Goal: Answer question/provide support: Share knowledge or assist other users

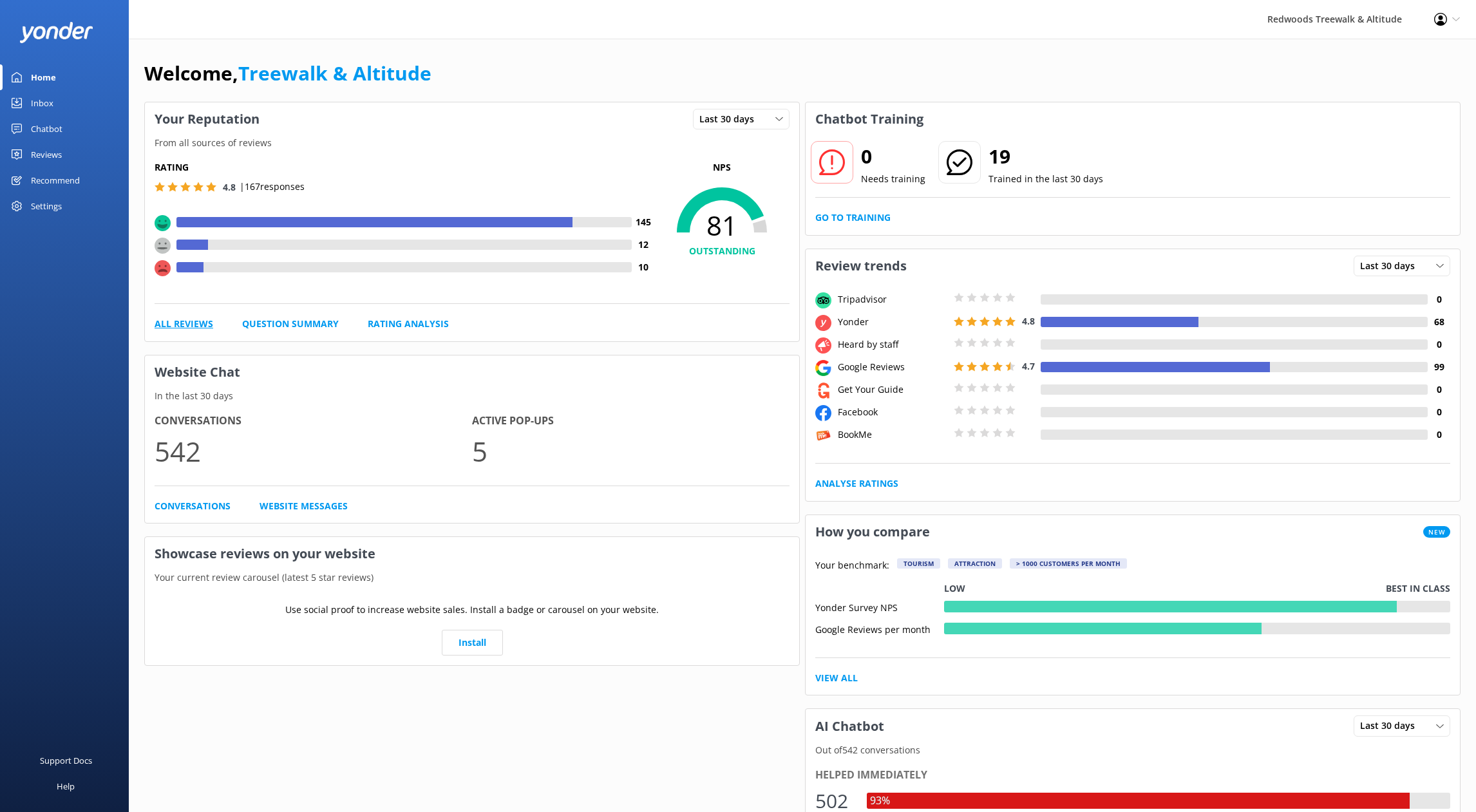
click at [194, 325] on link "All Reviews" at bounding box center [184, 324] width 58 height 15
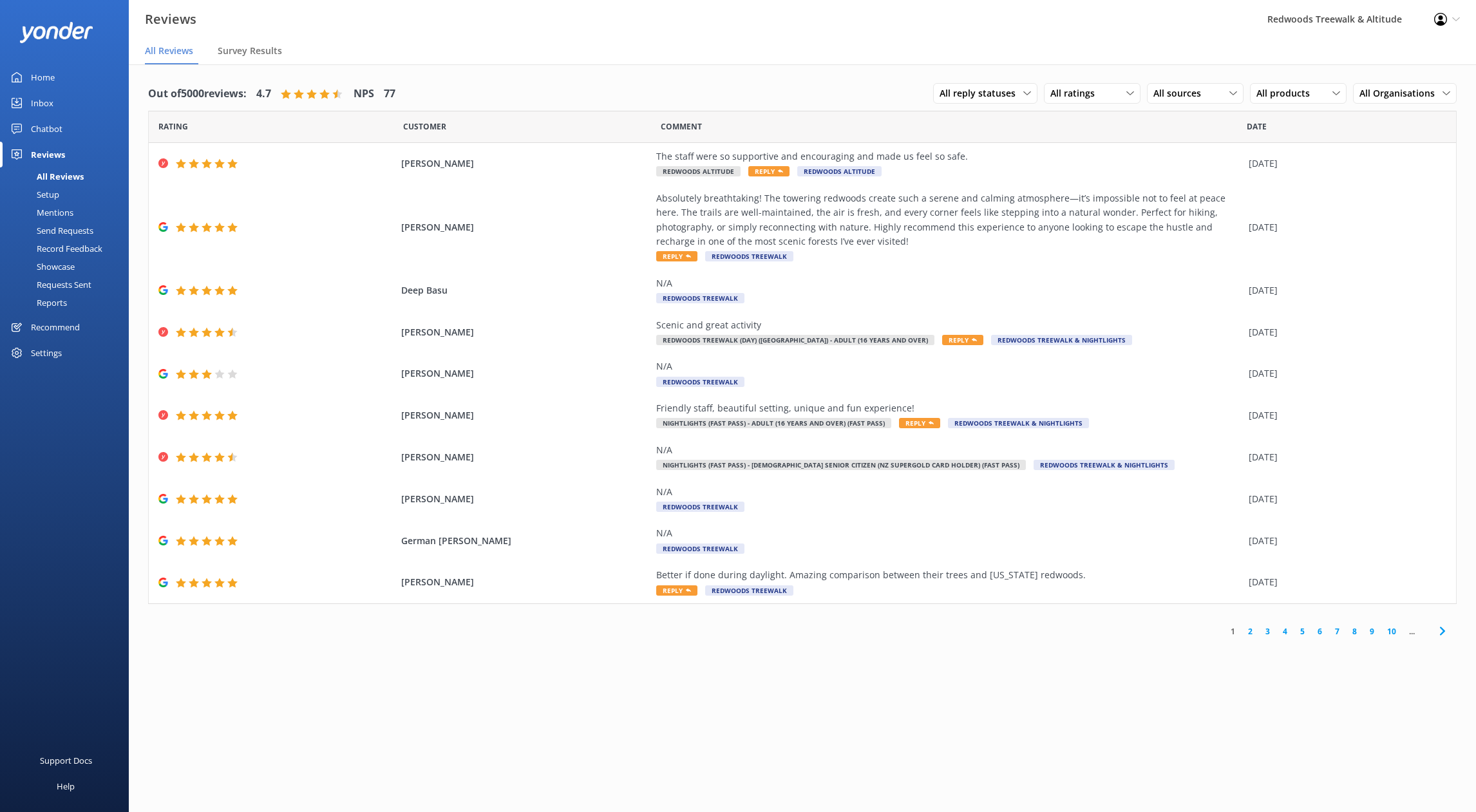
click at [55, 125] on div "Chatbot" at bounding box center [46, 128] width 32 height 25
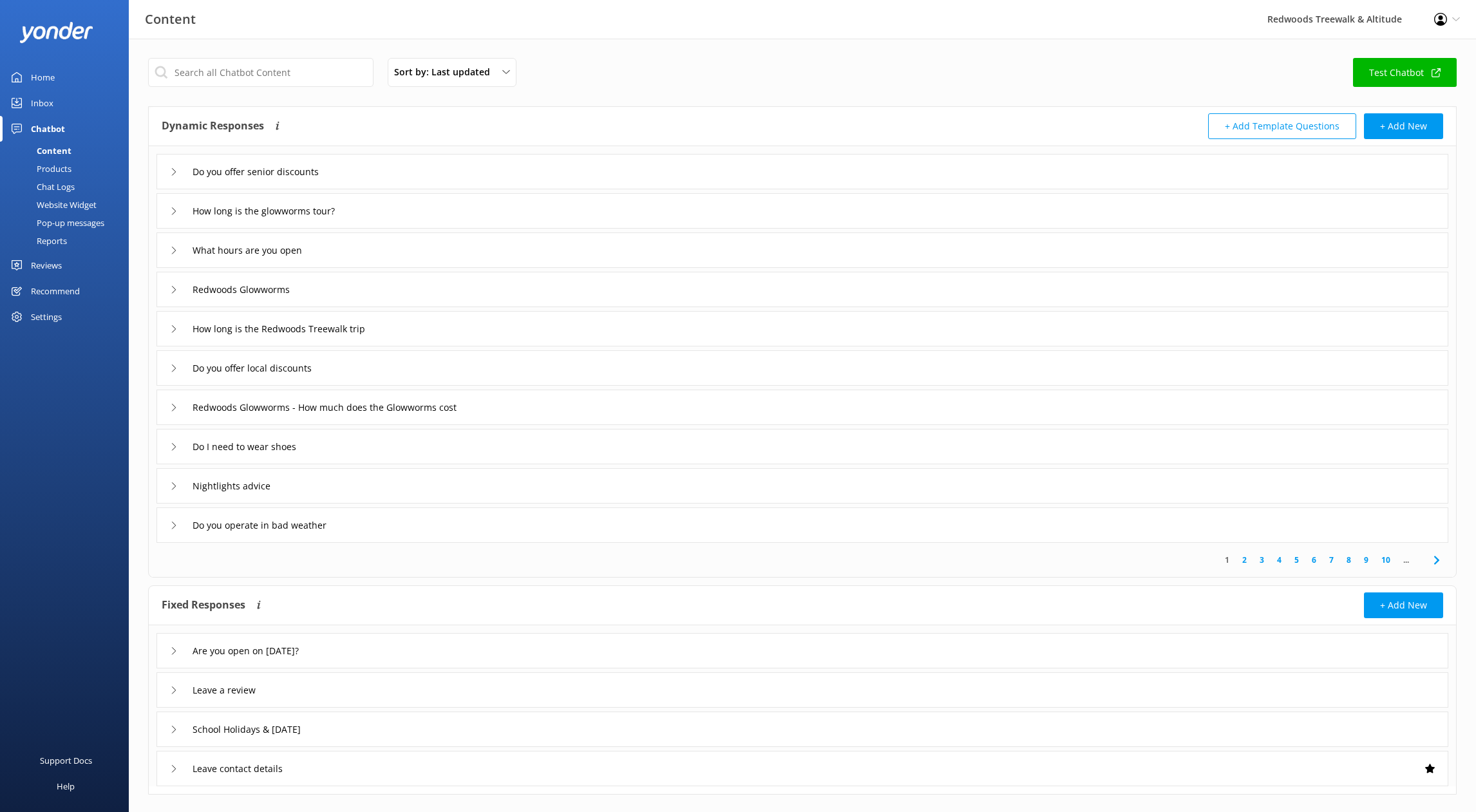
click at [47, 102] on div "Inbox" at bounding box center [42, 103] width 23 height 25
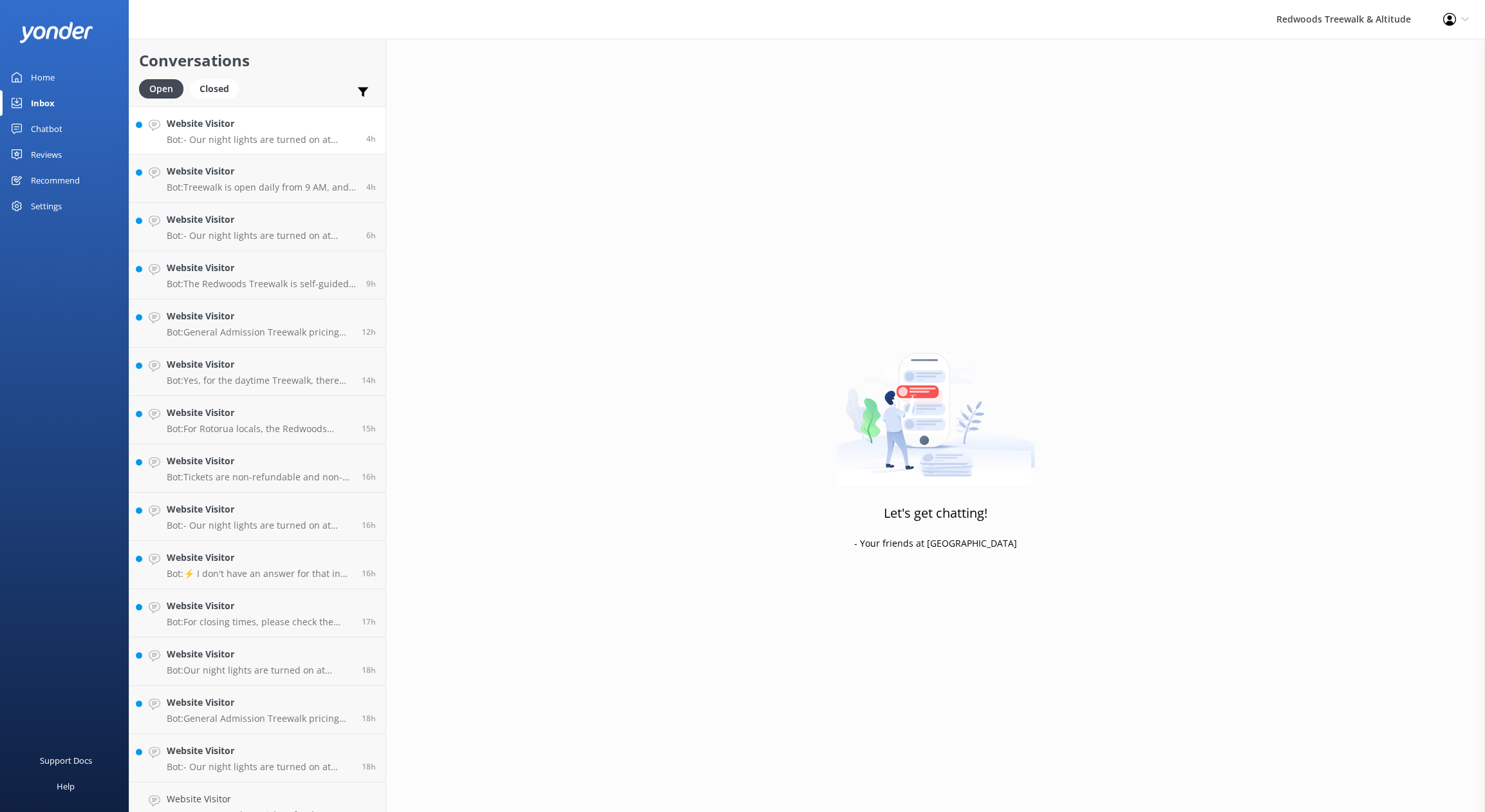
click at [225, 125] on h4 "Website Visitor" at bounding box center [261, 124] width 190 height 15
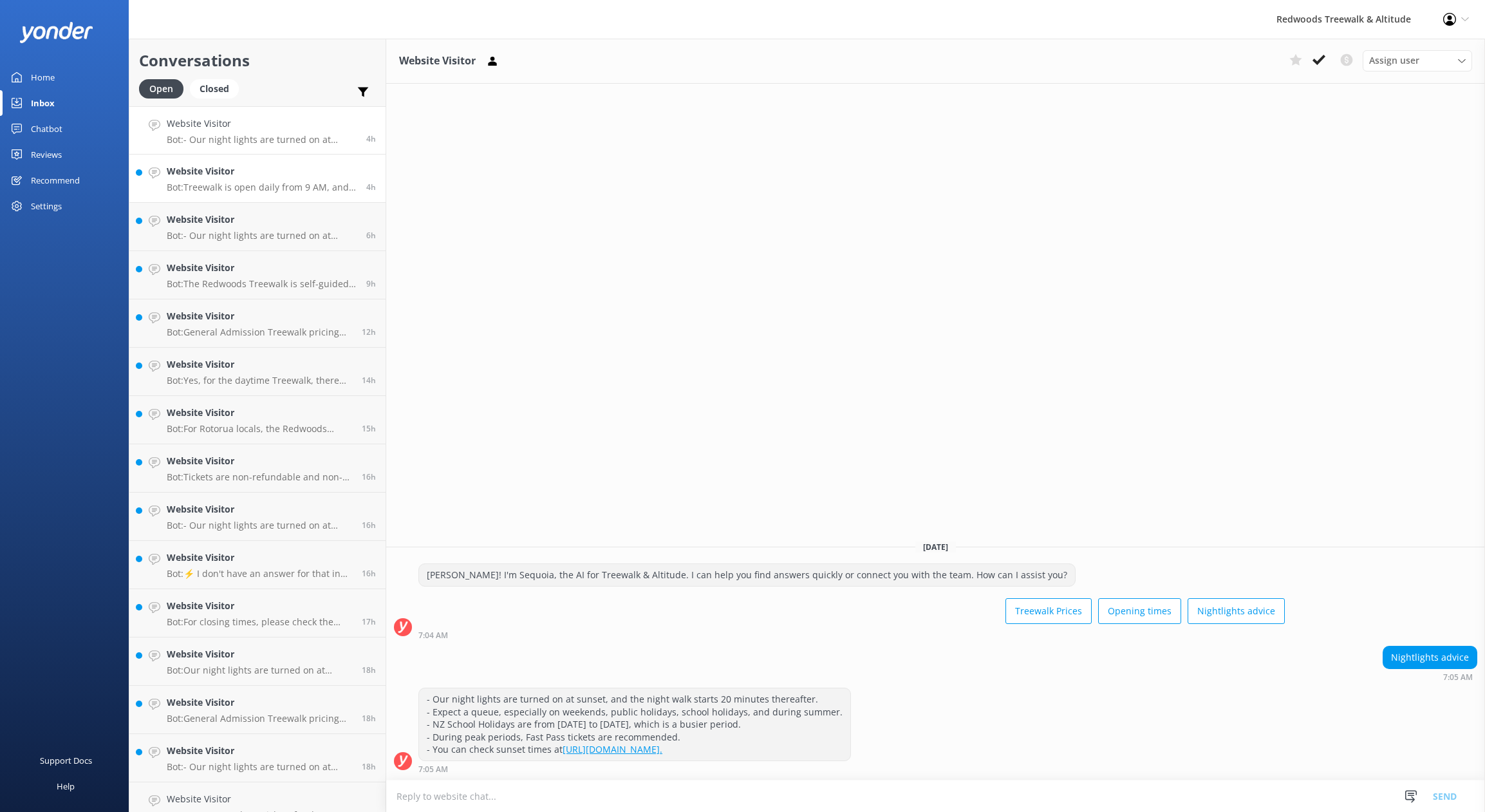
click at [226, 184] on p "Bot: Treewalk is open daily from 9 AM, and Glowworms open at 10 AM. For last ti…" at bounding box center [261, 187] width 190 height 12
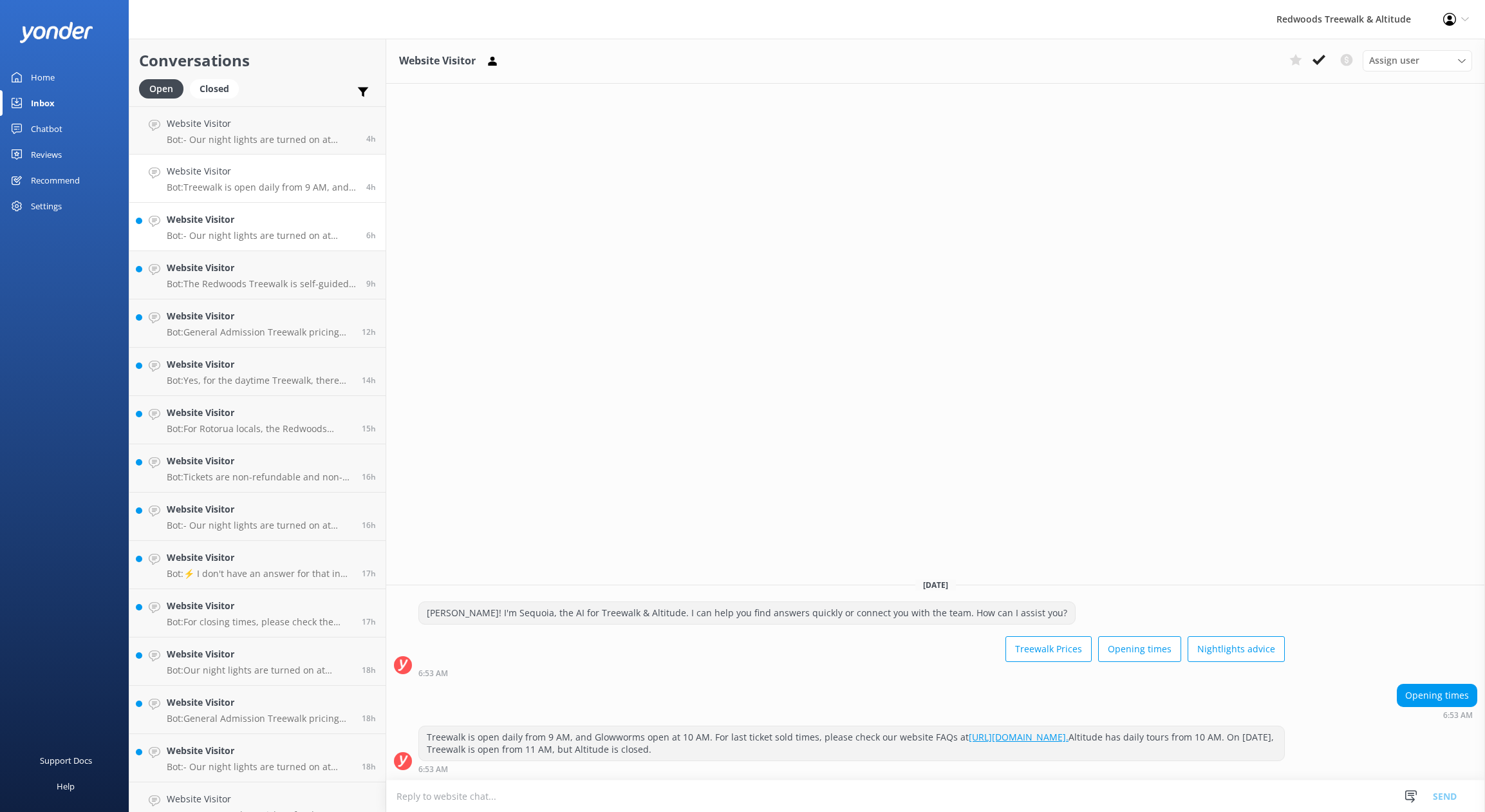
click at [235, 226] on h4 "Website Visitor" at bounding box center [261, 220] width 190 height 15
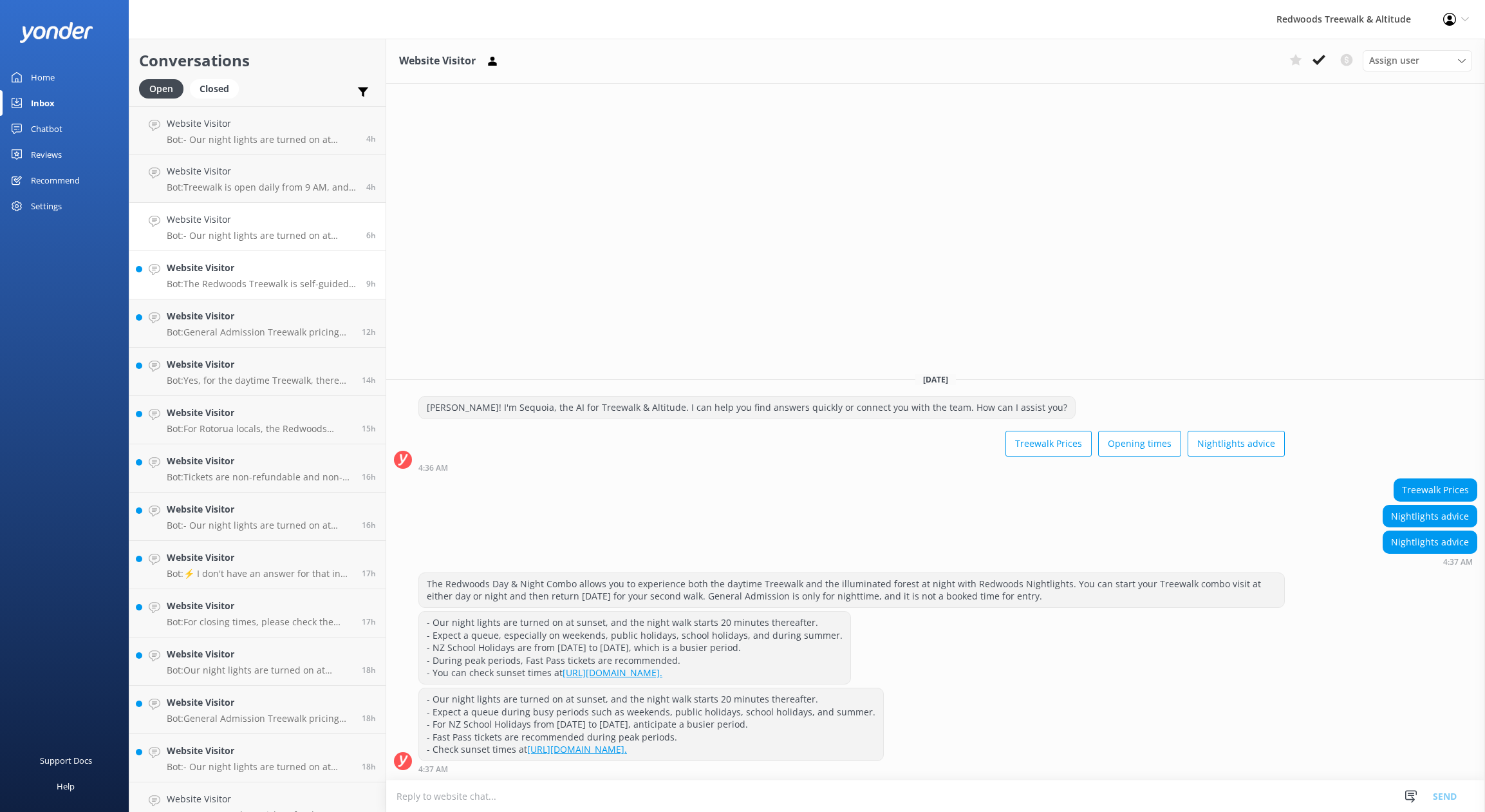
click at [229, 275] on div "Website Visitor Bot: The Redwoods Treewalk is self-guided and takes approximate…" at bounding box center [261, 275] width 190 height 28
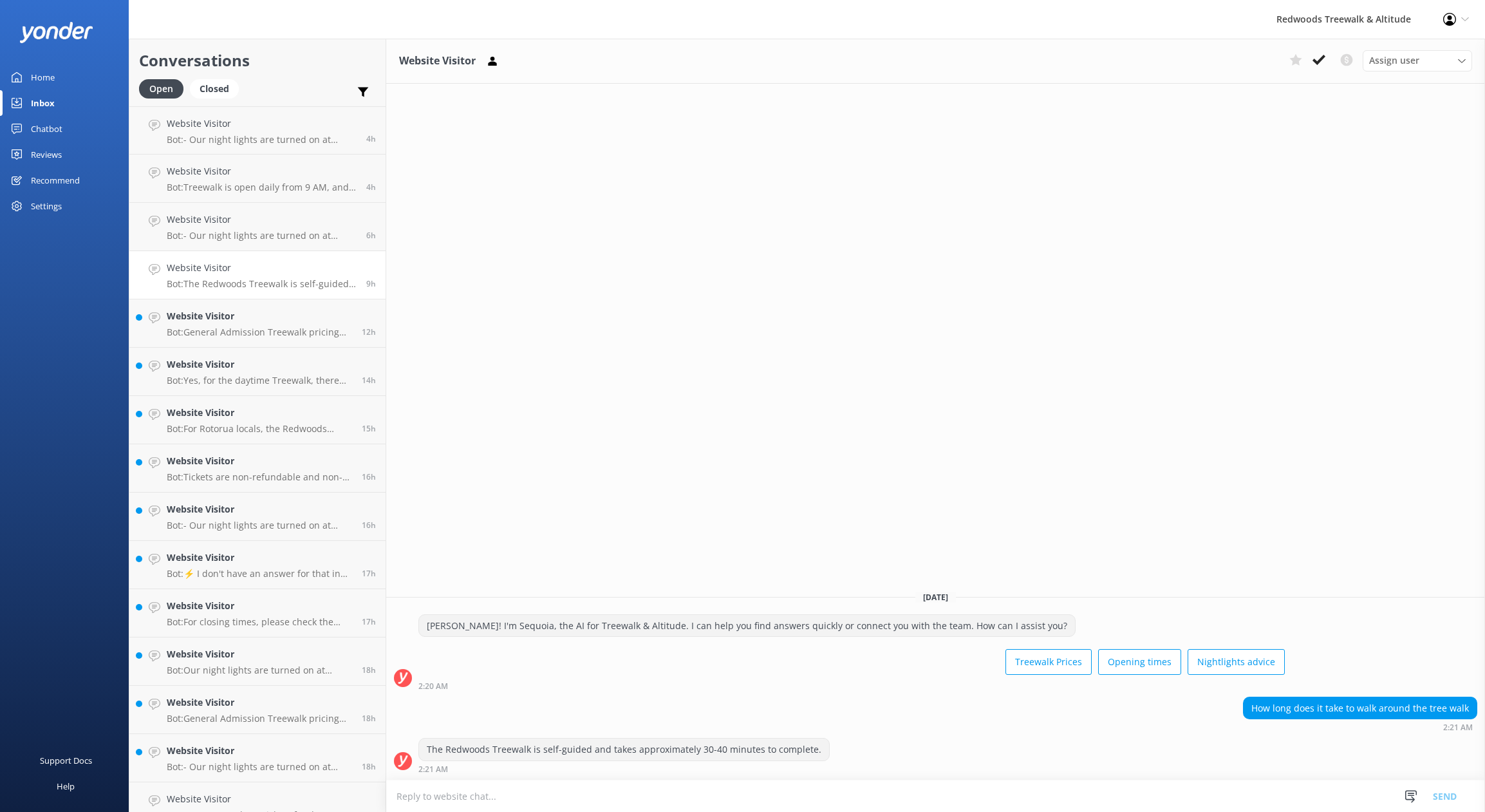
click at [237, 298] on link "Website Visitor Bot: The Redwoods Treewalk is self-guided and takes approximate…" at bounding box center [257, 275] width 256 height 48
click at [239, 338] on link "Website Visitor Bot: General Admission Treewalk pricing starts at $42 for adult…" at bounding box center [257, 323] width 256 height 48
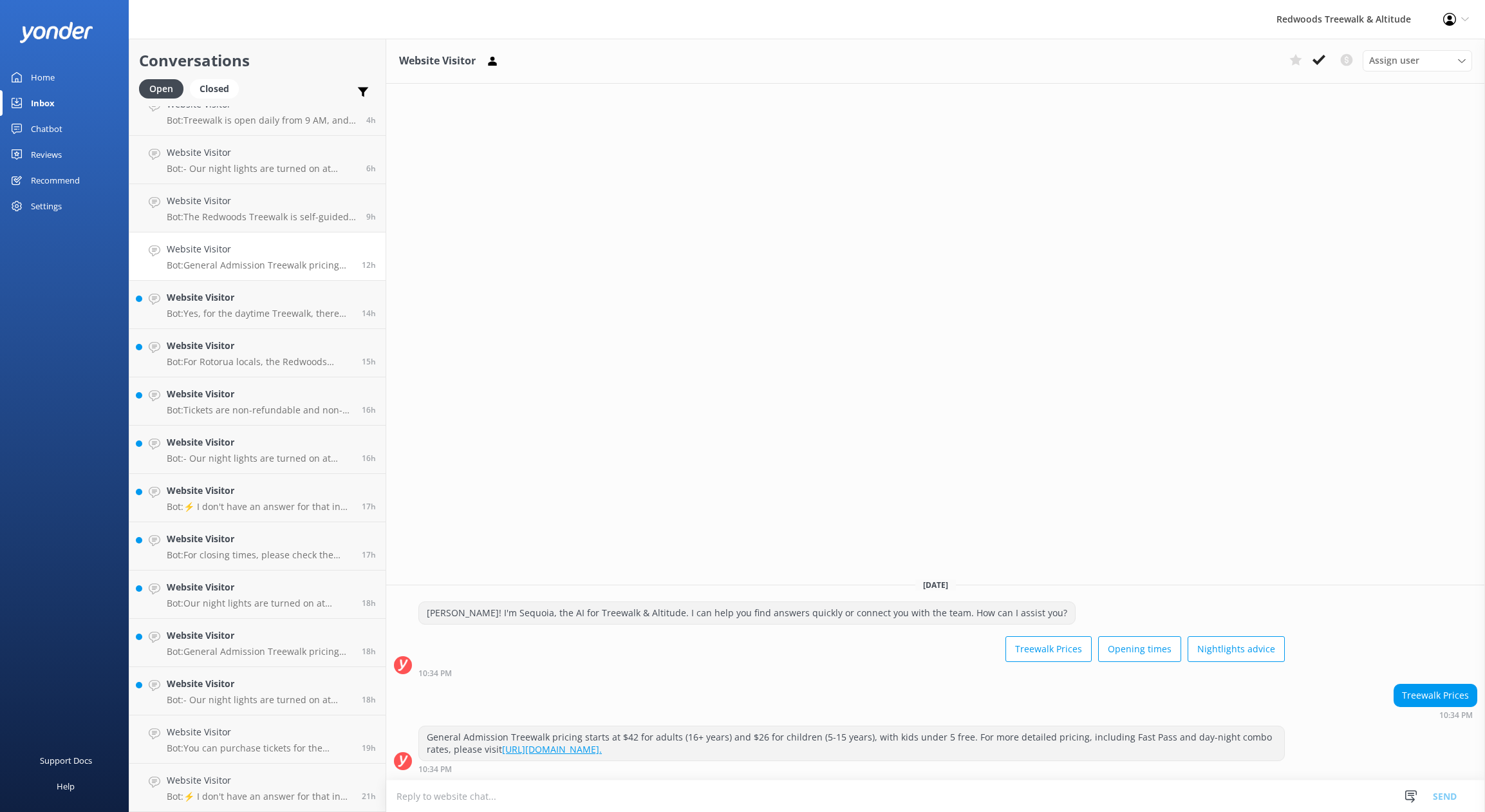
scroll to position [67, 0]
click at [228, 306] on div "Website Visitor Bot: Yes, for the daytime Treewalk, there are no bookings for e…" at bounding box center [259, 304] width 186 height 28
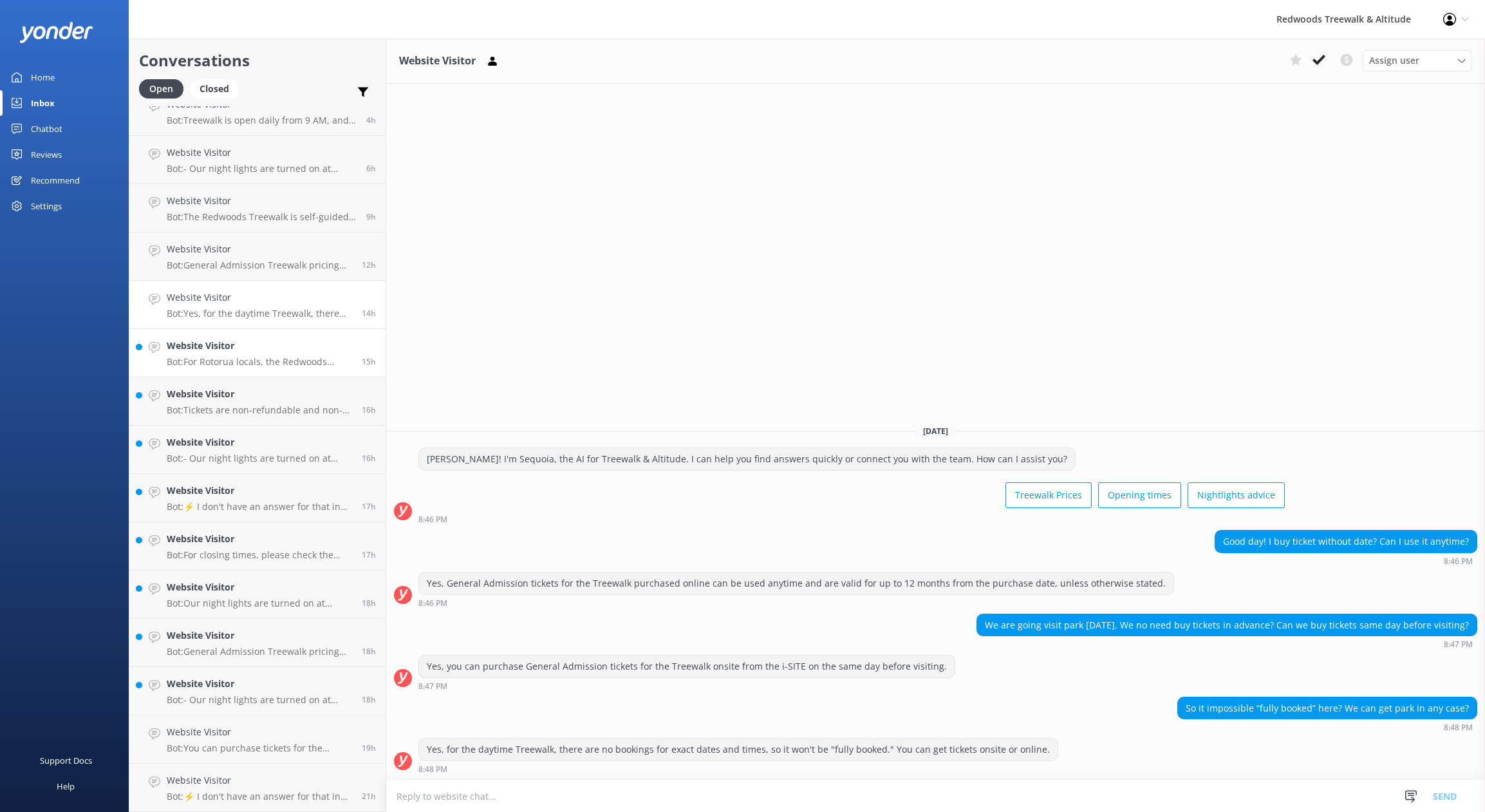
click at [245, 353] on div "Website Visitor Bot: For Rotorua locals, the Redwoods Glowworms price is $15 fo…" at bounding box center [259, 352] width 186 height 28
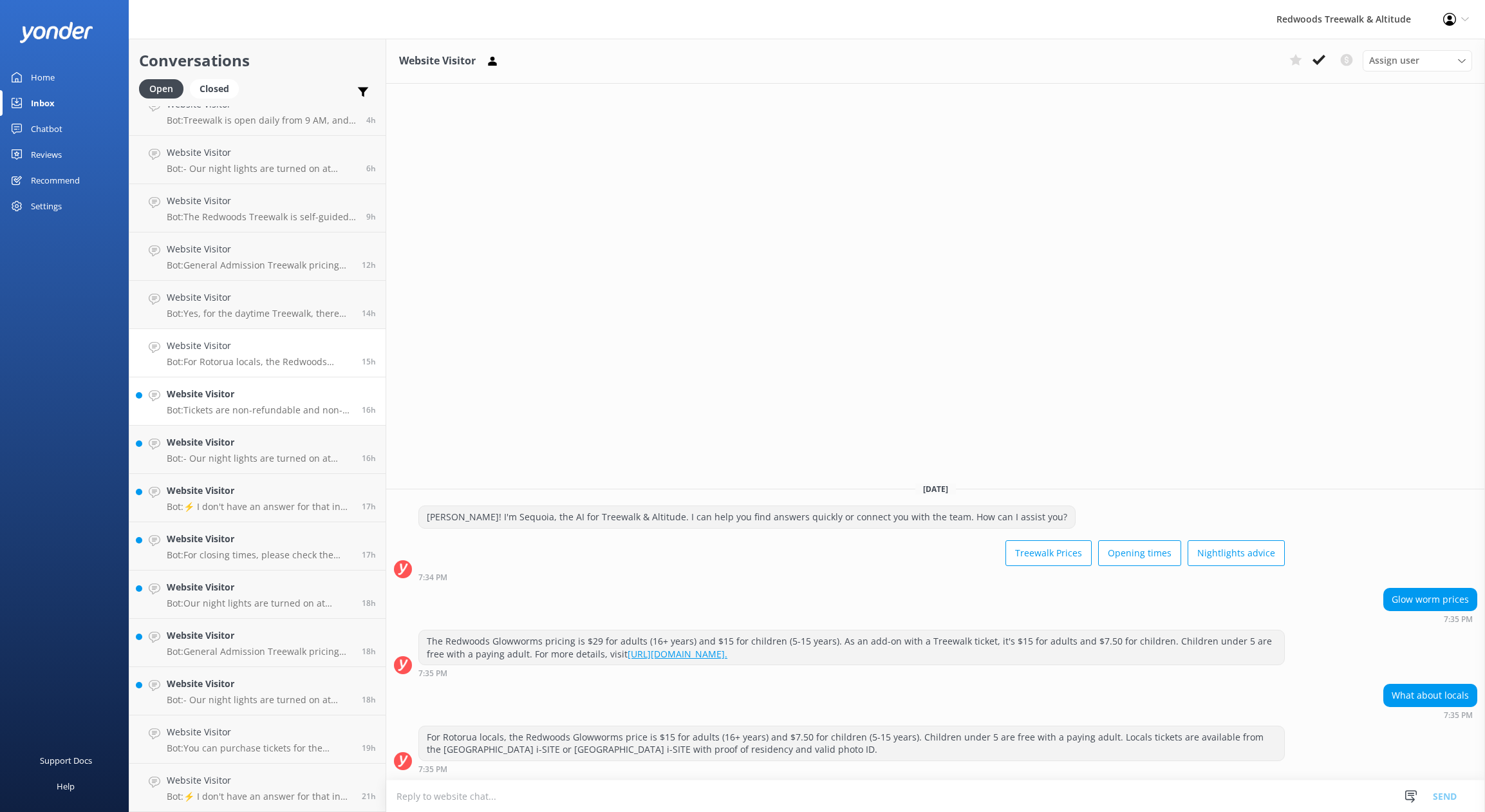
click at [256, 401] on h4 "Website Visitor" at bounding box center [259, 394] width 186 height 15
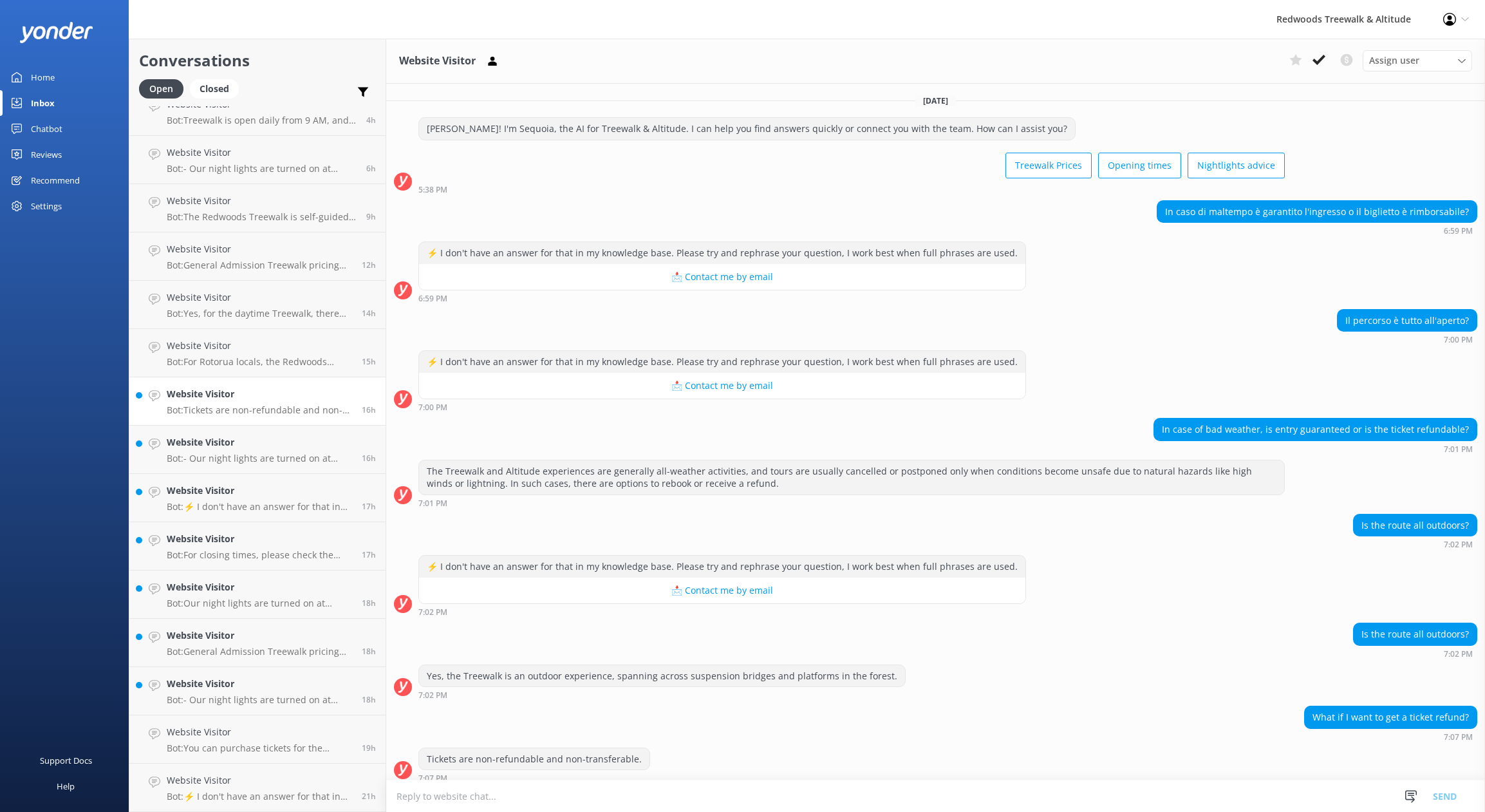
scroll to position [8, 0]
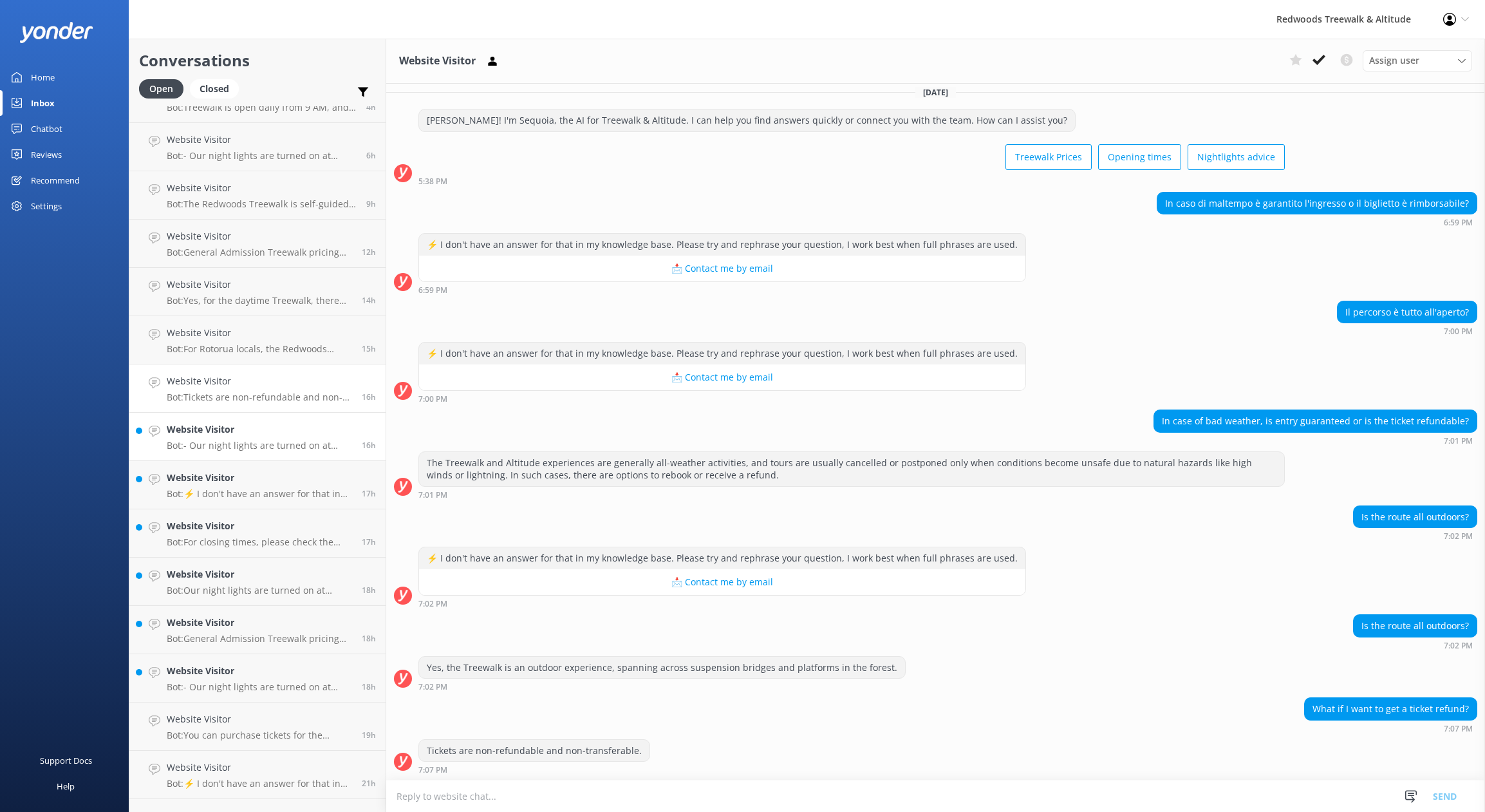
click at [256, 417] on link "Website Visitor Bot: - Our night lights are turned on at sunset, and the night …" at bounding box center [257, 436] width 256 height 48
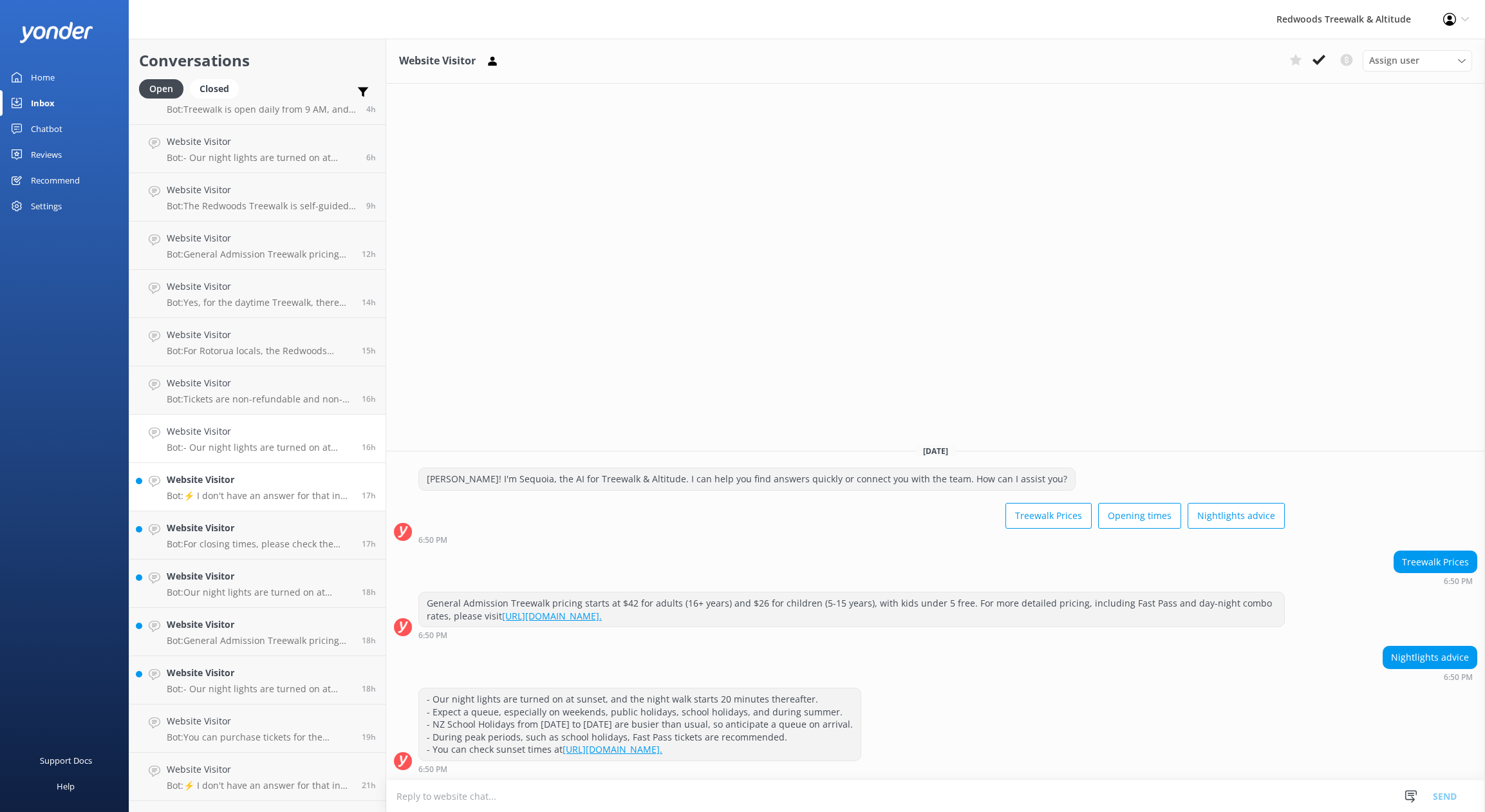
scroll to position [76, 0]
click at [251, 468] on link "Website Visitor Bot: ⚡ I don't have an answer for that in my knowledge base. Pl…" at bounding box center [257, 487] width 256 height 48
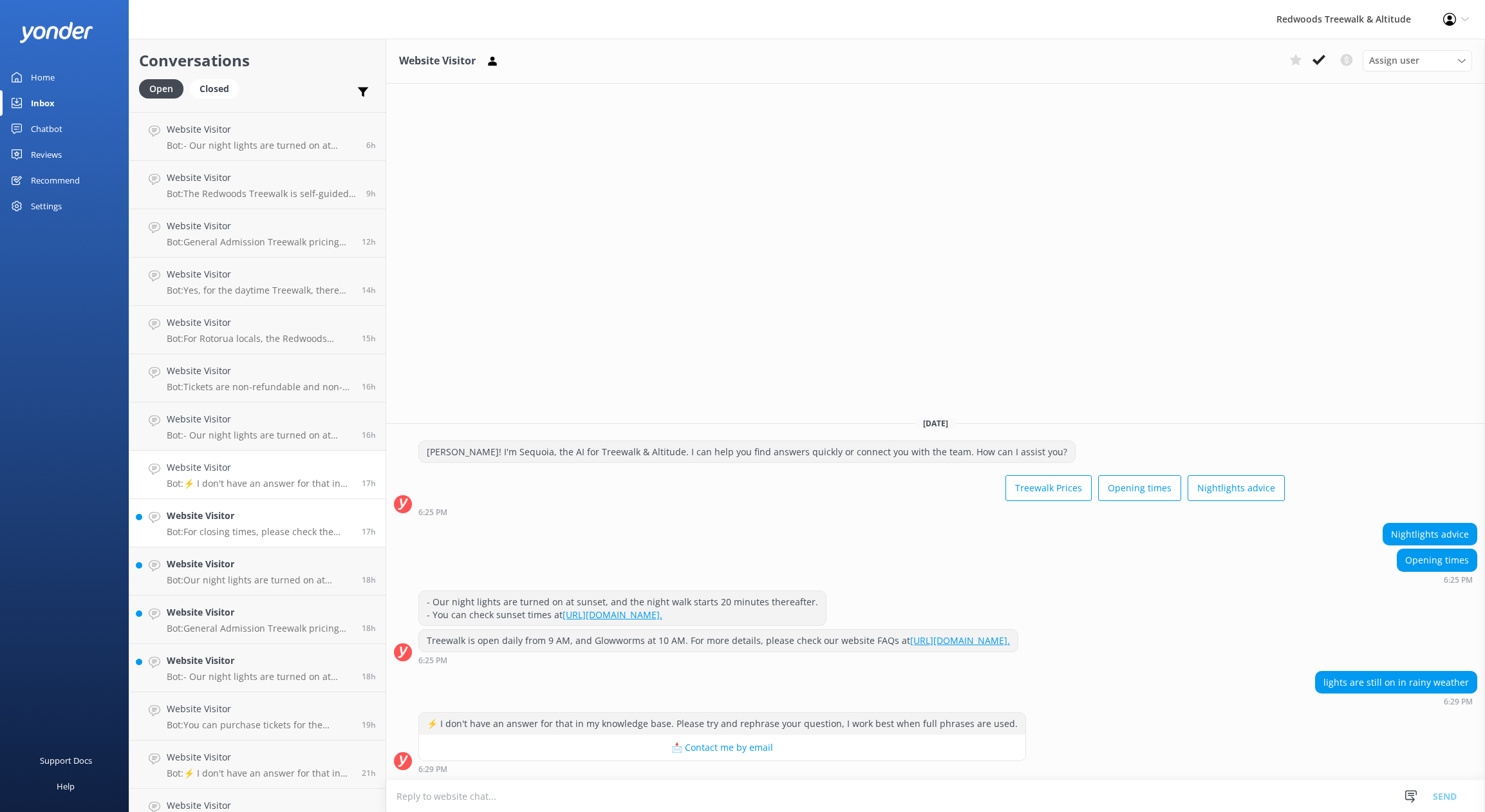
scroll to position [89, 0]
click at [259, 515] on h4 "Website Visitor" at bounding box center [259, 517] width 186 height 15
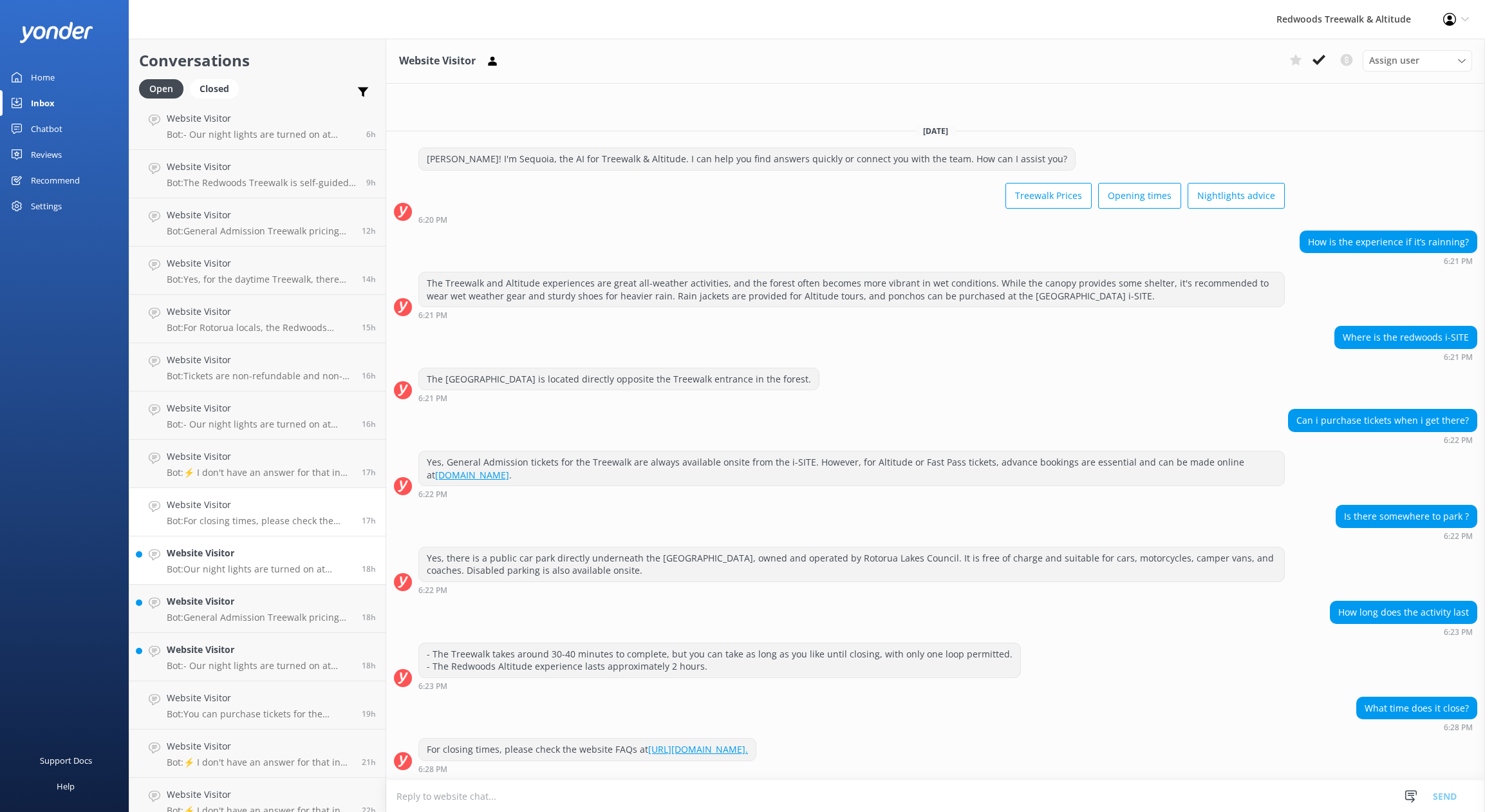
scroll to position [99, 0]
click at [281, 541] on link "Website Visitor Bot: Our night lights are turned on at sunset, and the night wa…" at bounding box center [257, 562] width 256 height 48
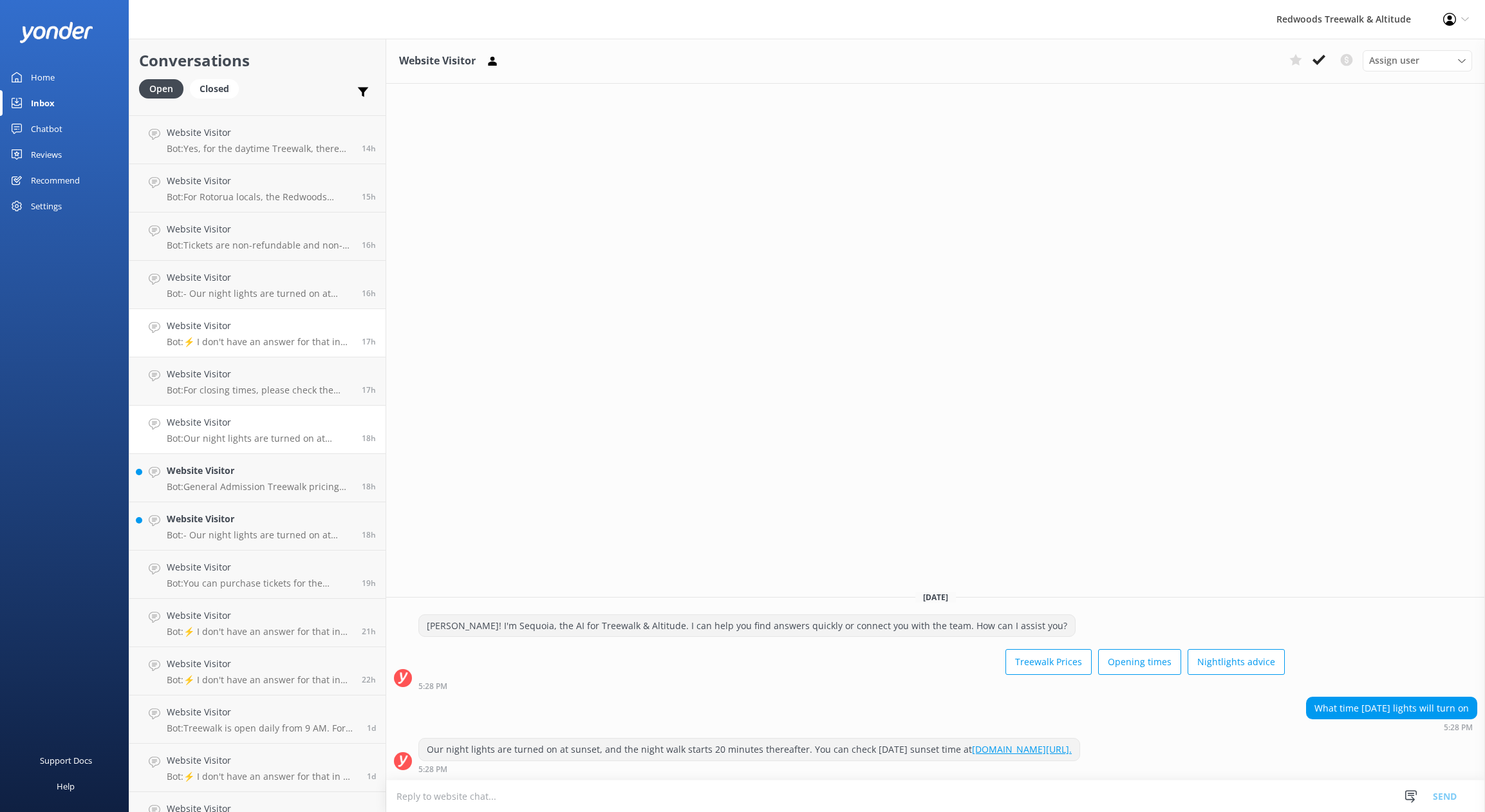
scroll to position [264, 0]
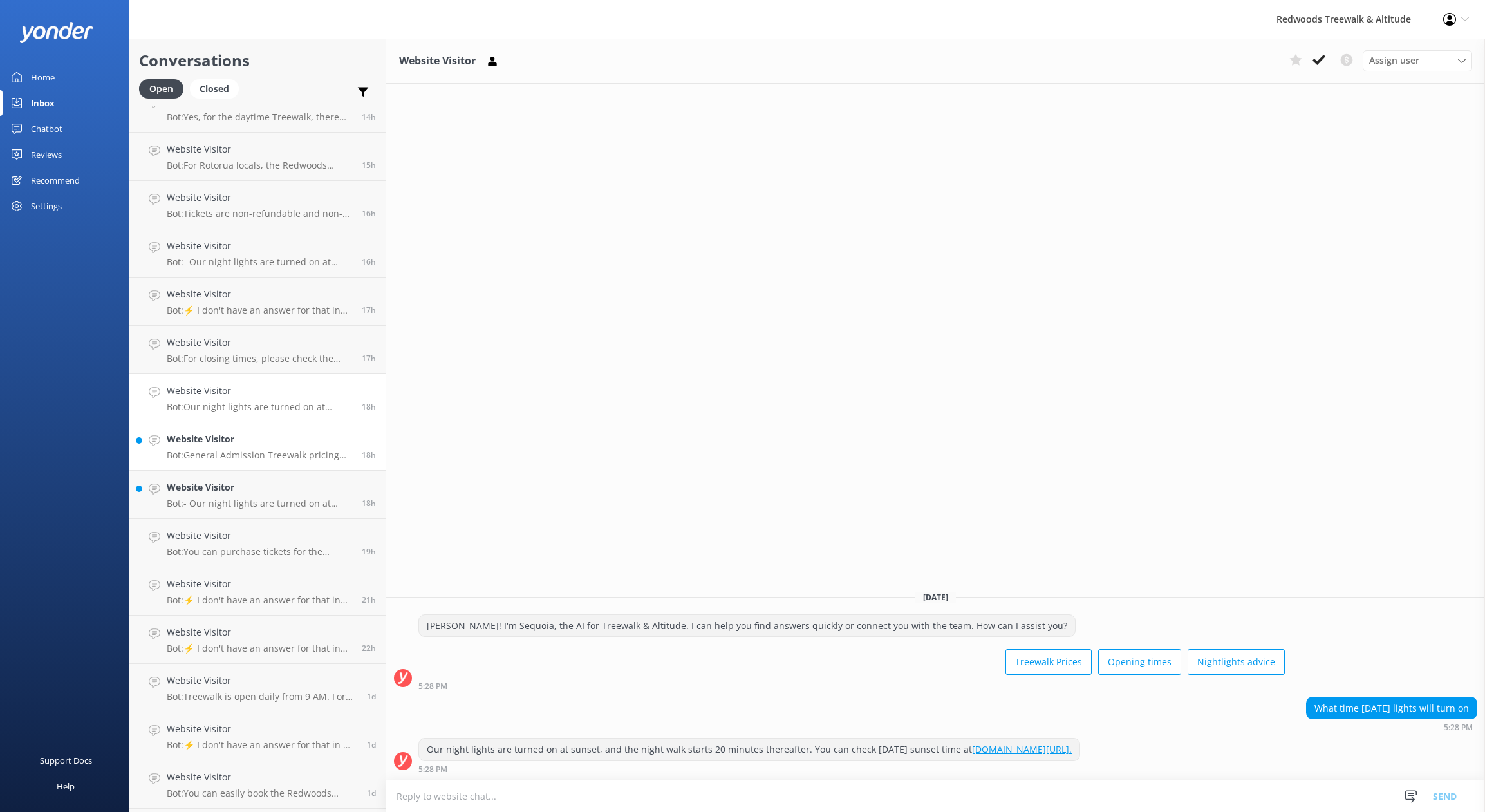
click at [219, 448] on div "Website Visitor Bot: General Admission Treewalk pricing starts at $42 for adult…" at bounding box center [259, 446] width 186 height 28
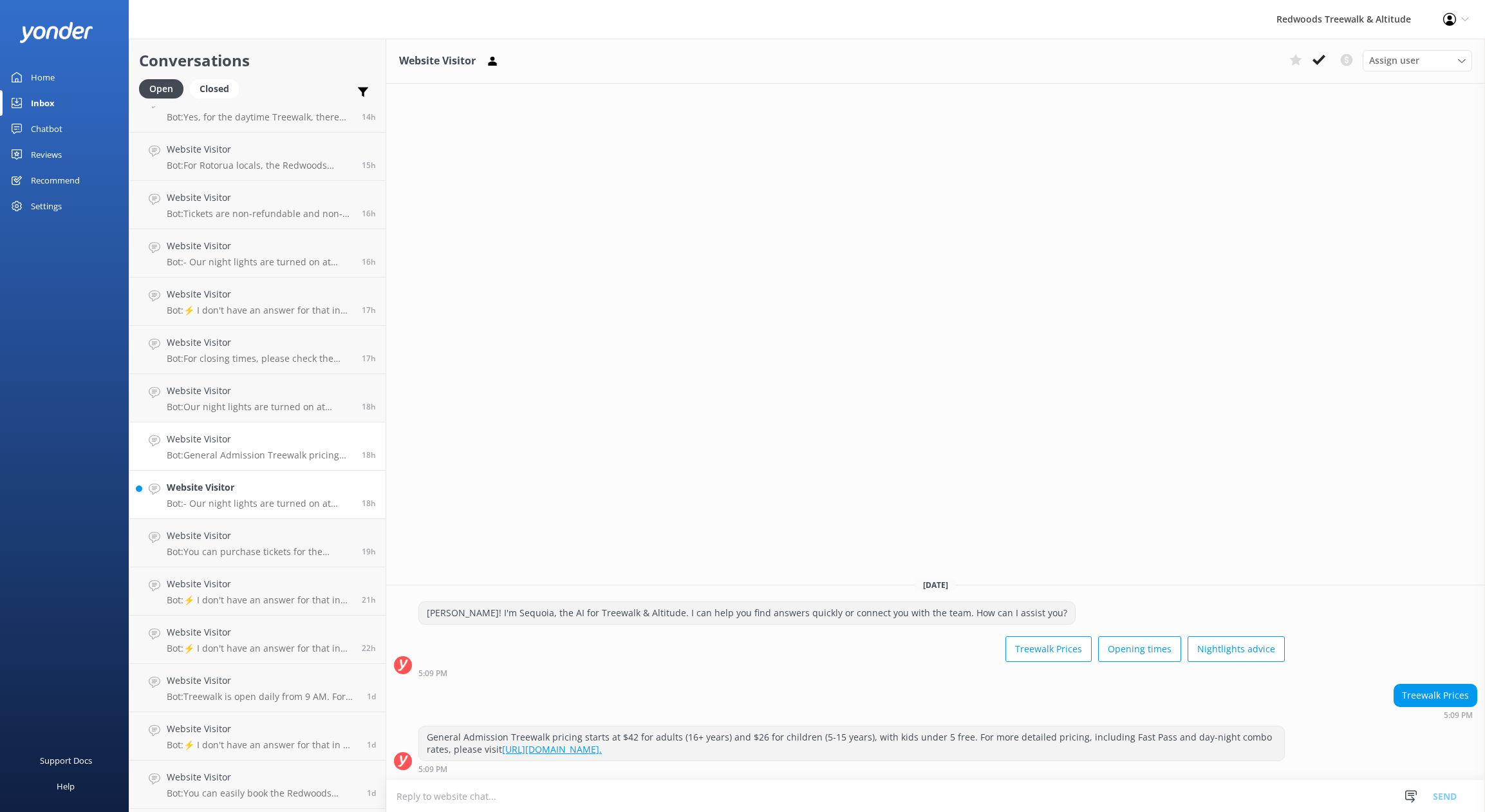
click at [234, 506] on p "Bot: - Our night lights are turned on at sunset, and the night walk starts 20 m…" at bounding box center [259, 503] width 186 height 12
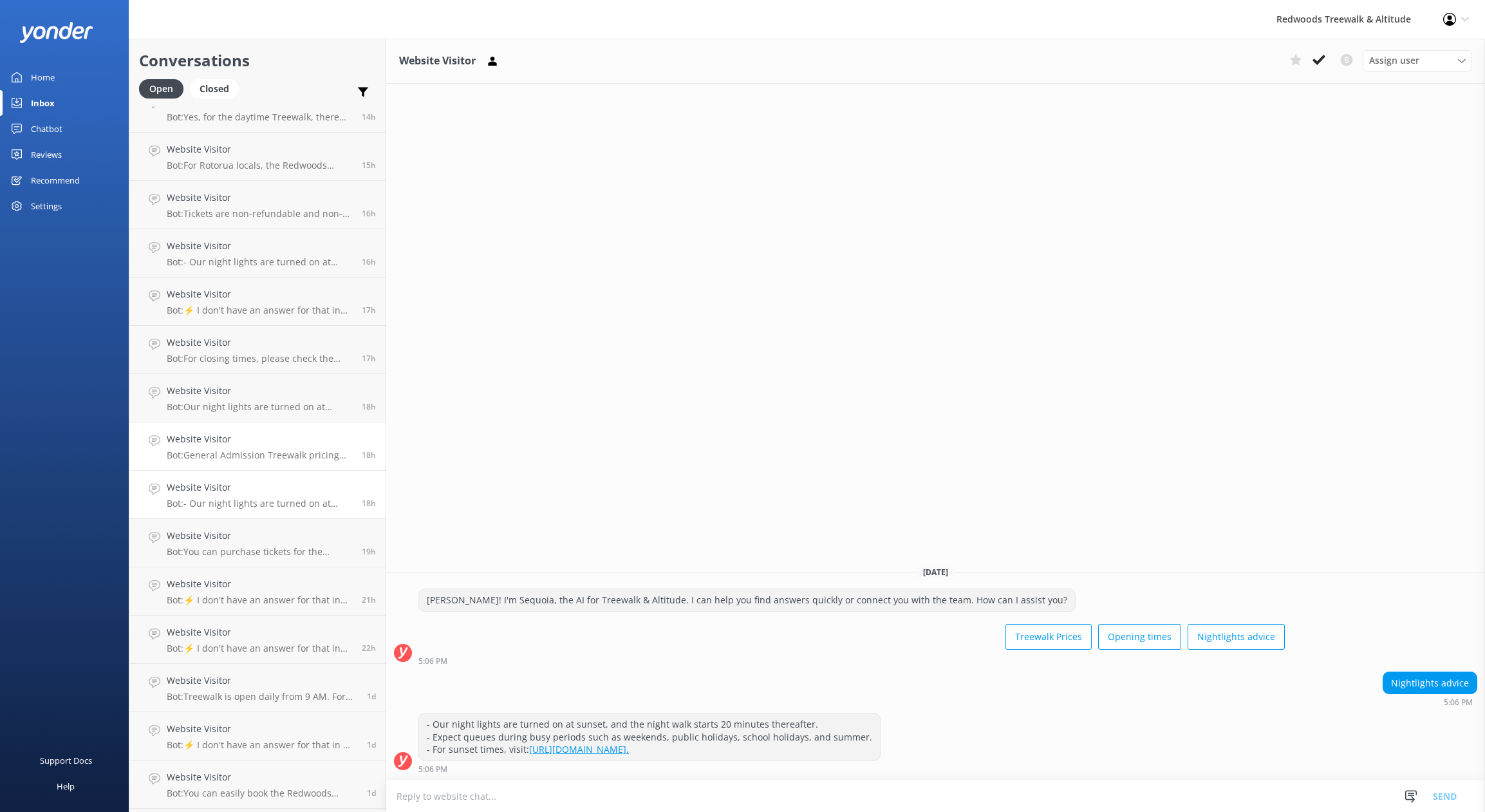
click at [235, 439] on h4 "Website Visitor" at bounding box center [259, 439] width 186 height 15
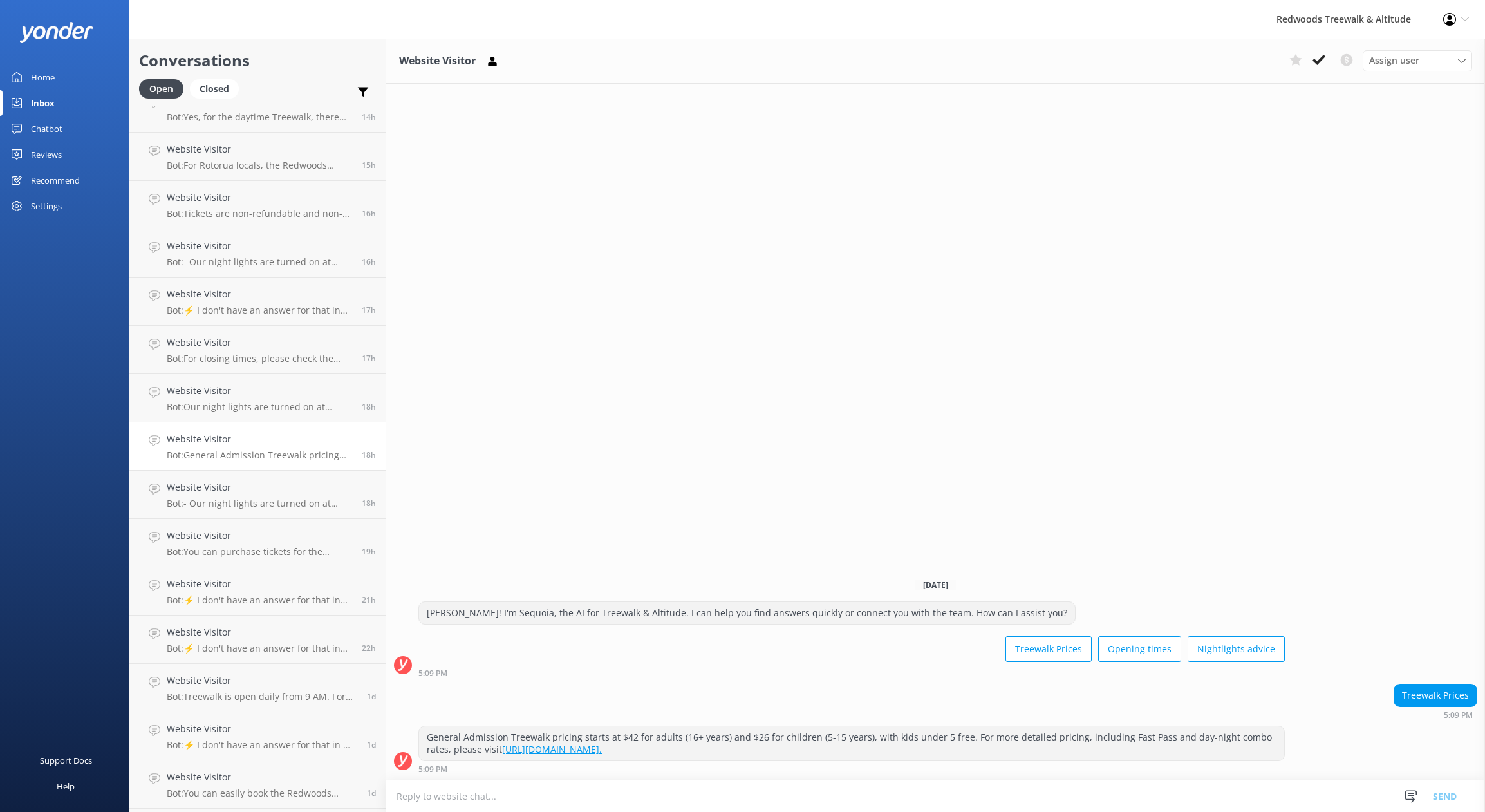
click at [52, 82] on div "Home" at bounding box center [43, 77] width 24 height 25
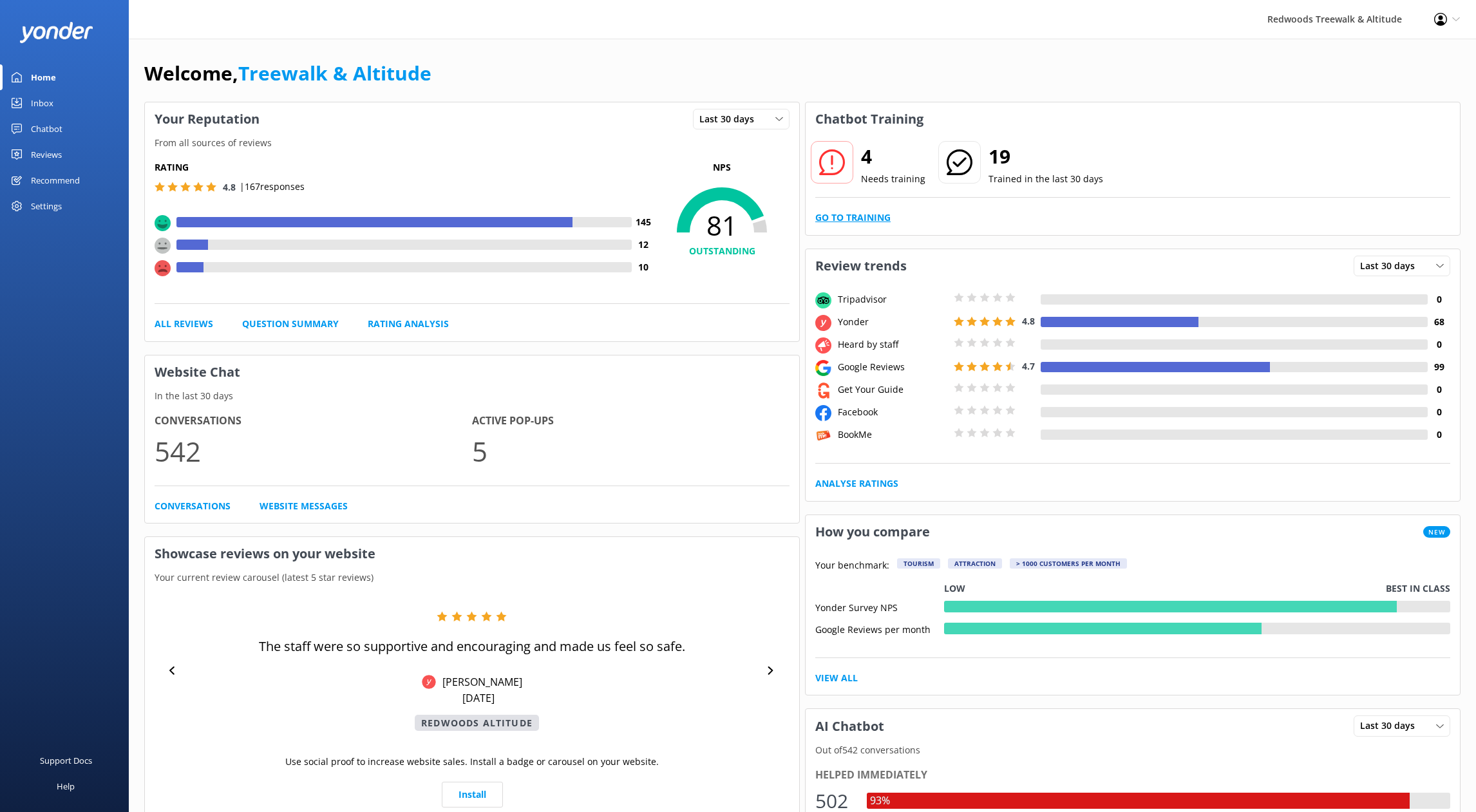
click at [838, 214] on link "Go to Training" at bounding box center [852, 217] width 75 height 15
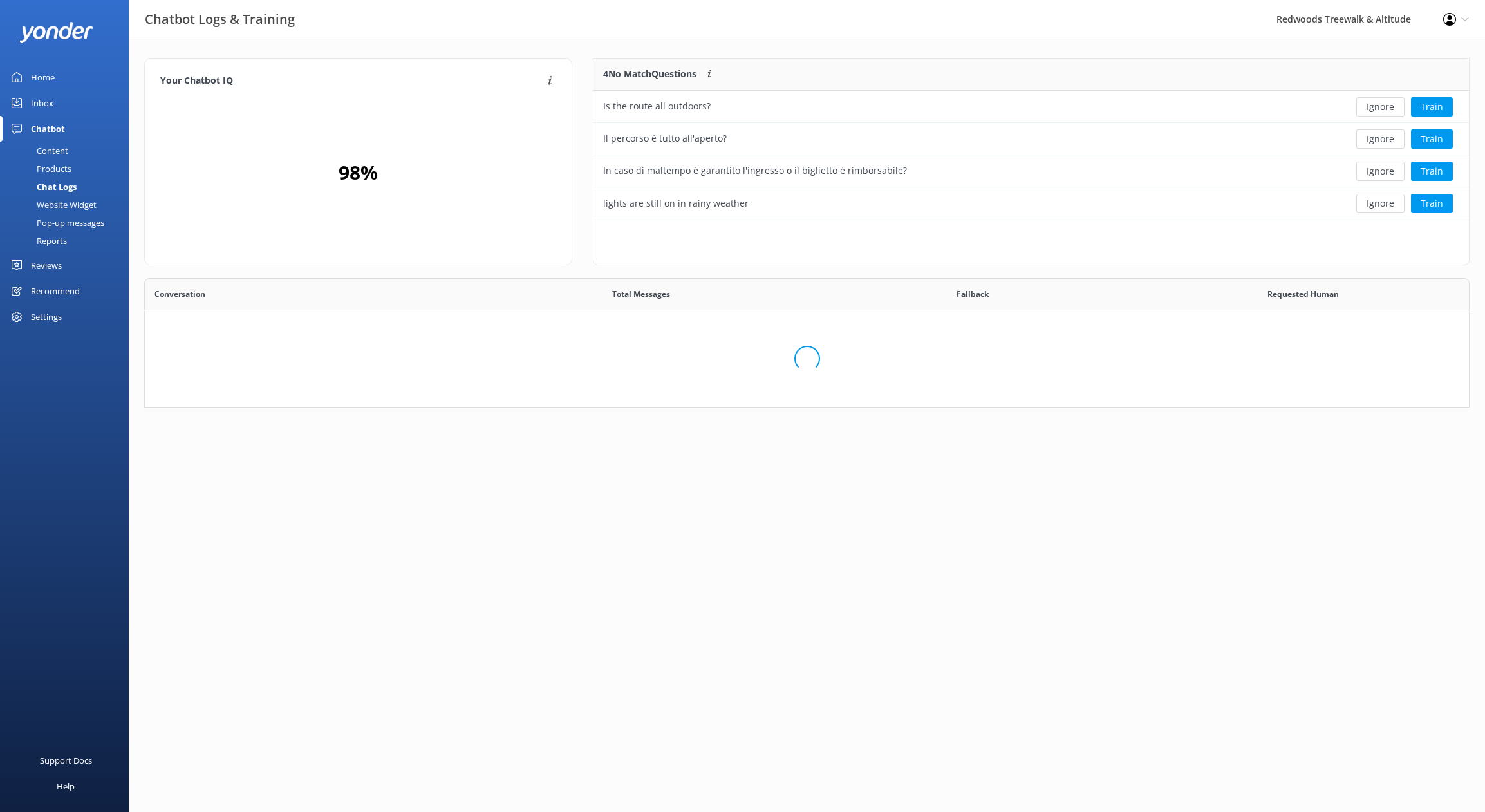
scroll to position [442, 1315]
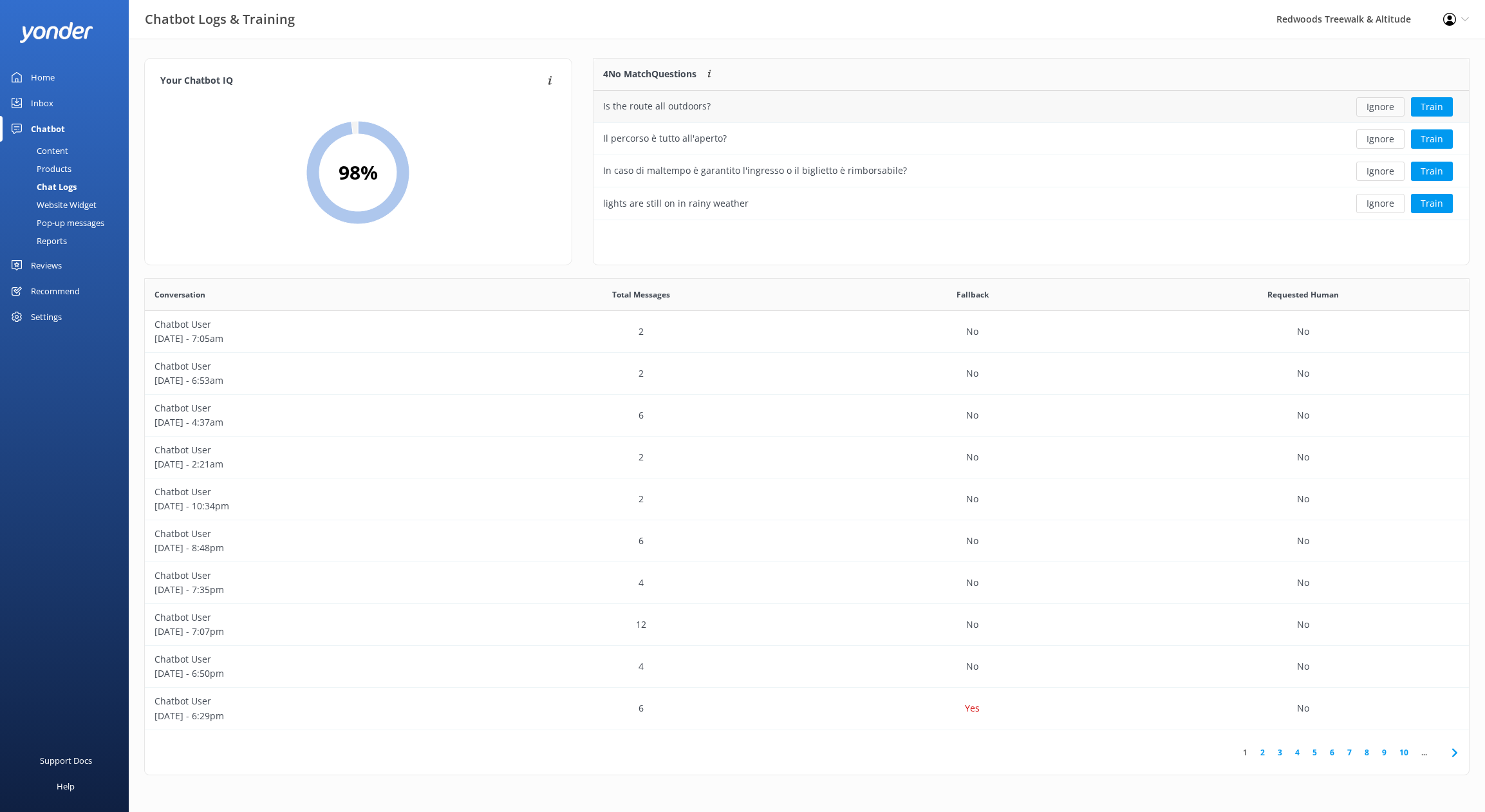
click at [1376, 110] on button "Ignore" at bounding box center [1380, 106] width 48 height 19
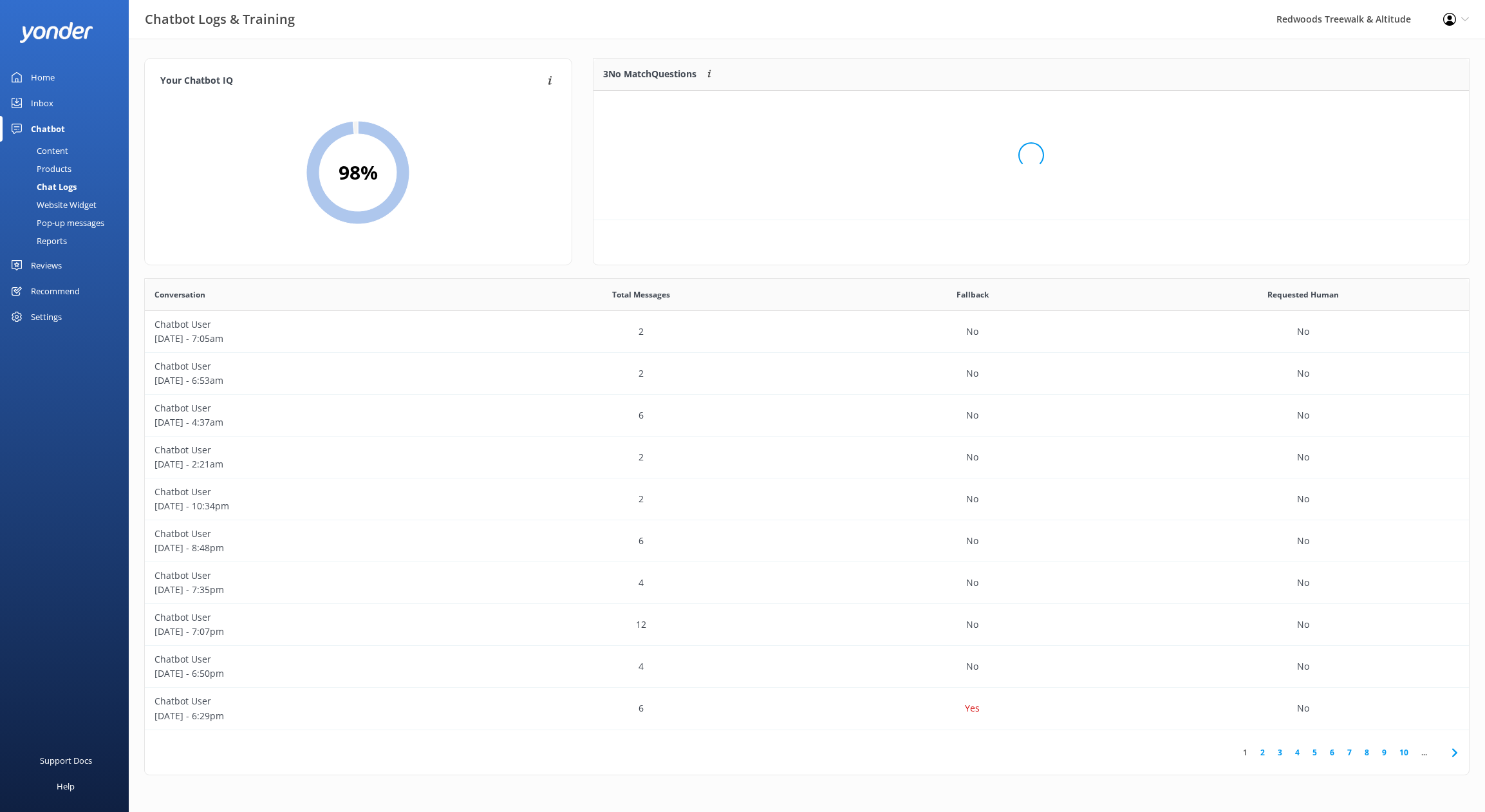
scroll to position [120, 866]
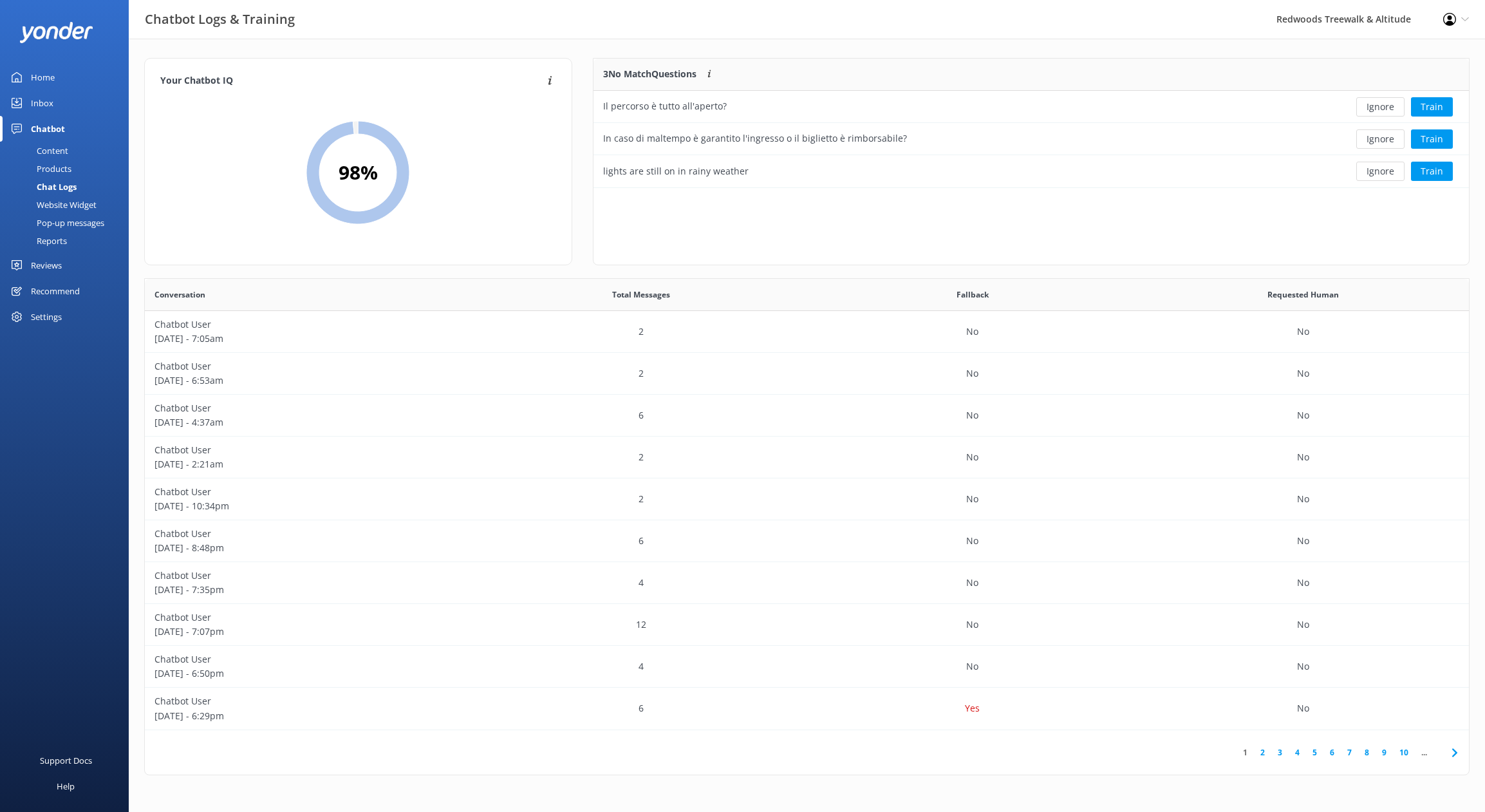
click at [1376, 110] on button "Ignore" at bounding box center [1380, 106] width 48 height 19
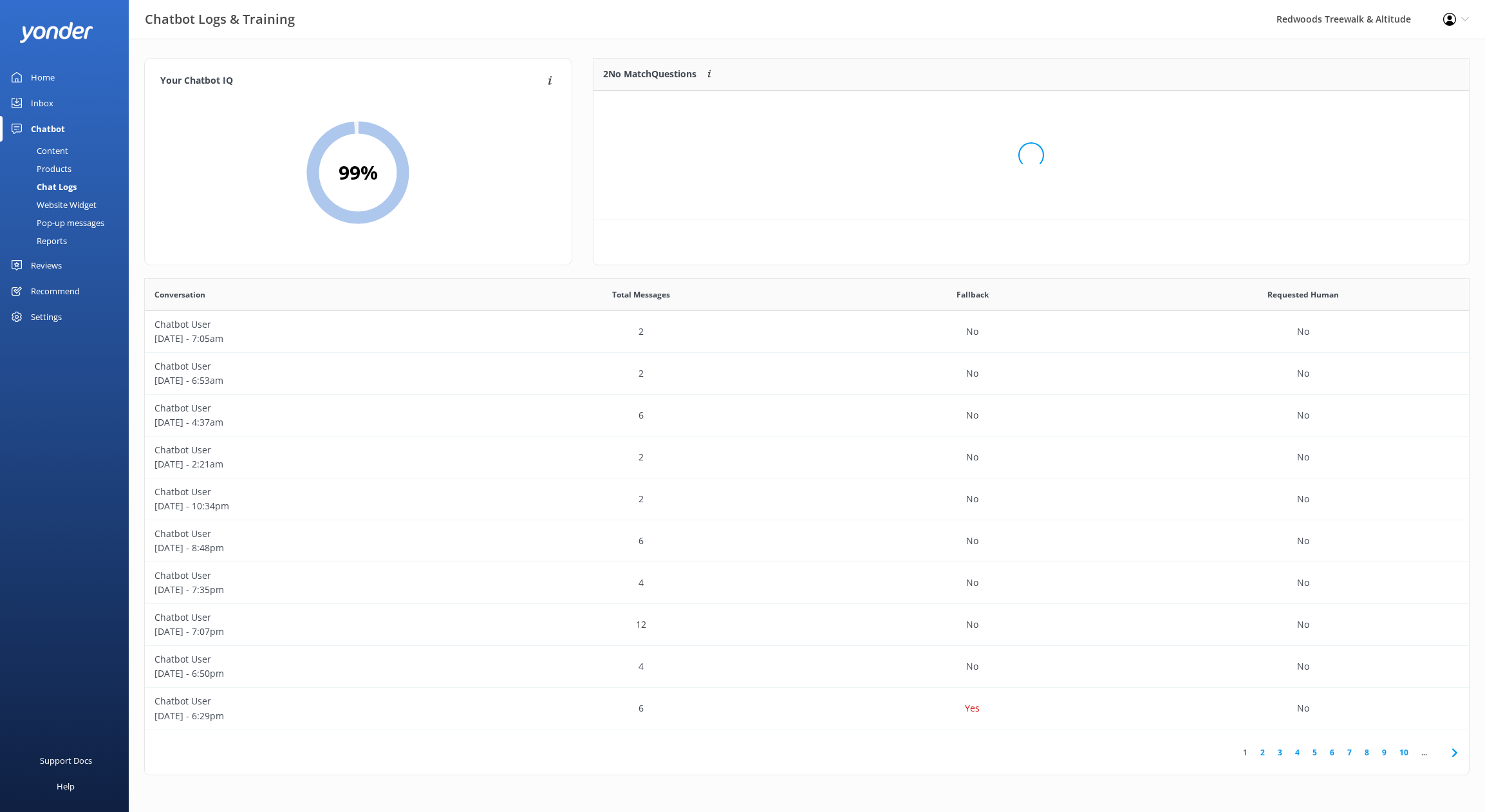
scroll to position [87, 866]
click at [1376, 110] on button "Ignore" at bounding box center [1380, 106] width 48 height 19
click at [1425, 111] on button "Train" at bounding box center [1432, 106] width 42 height 19
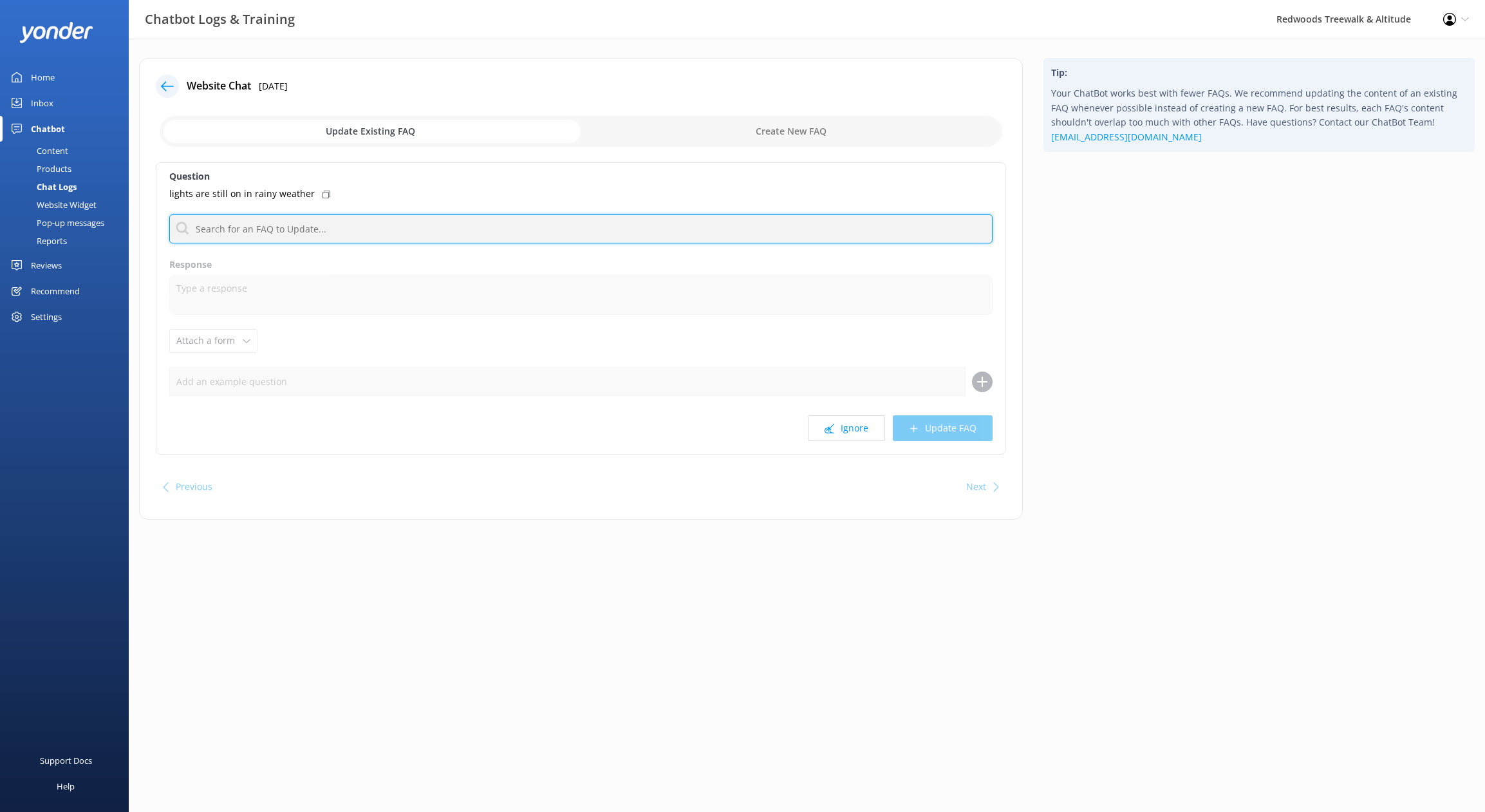
click at [256, 238] on input "text" at bounding box center [580, 229] width 823 height 29
type input "r"
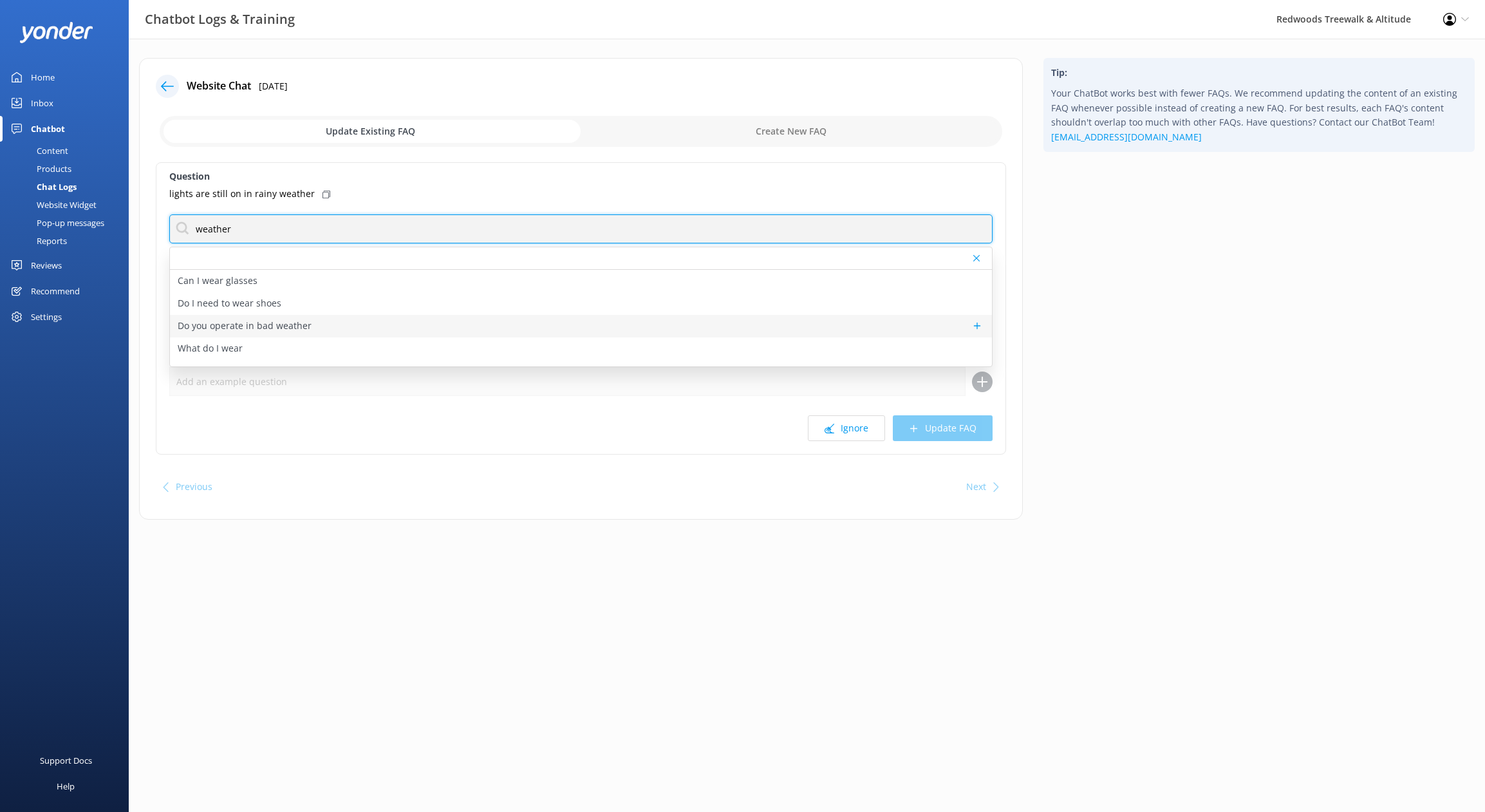
type input "weather"
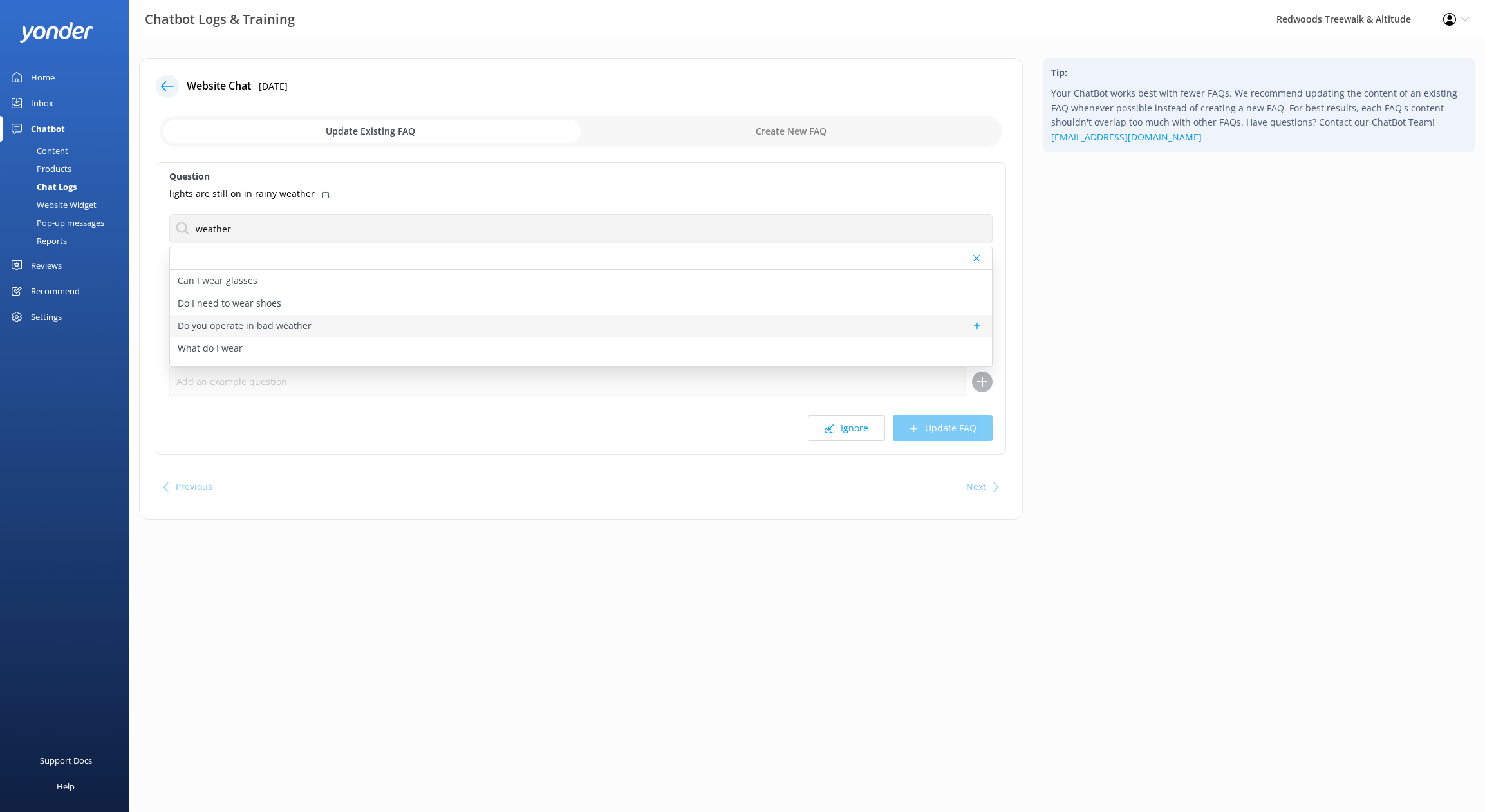
click at [307, 325] on p "Do you operate in bad weather" at bounding box center [244, 326] width 134 height 15
type textarea "The Treewalk and Altitude experiences are great all-weather activities, with th…"
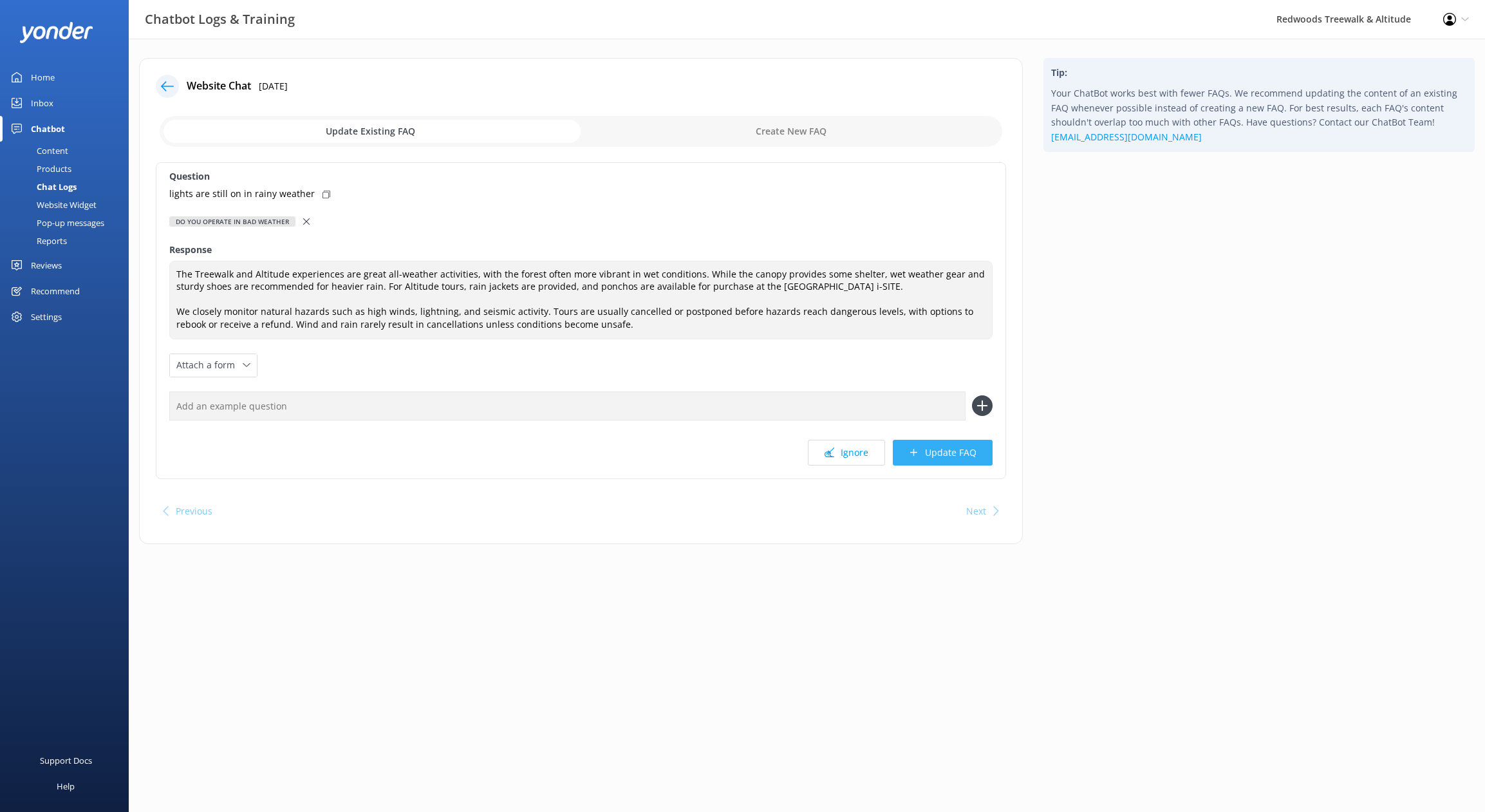
click at [971, 456] on button "Update FAQ" at bounding box center [943, 452] width 100 height 25
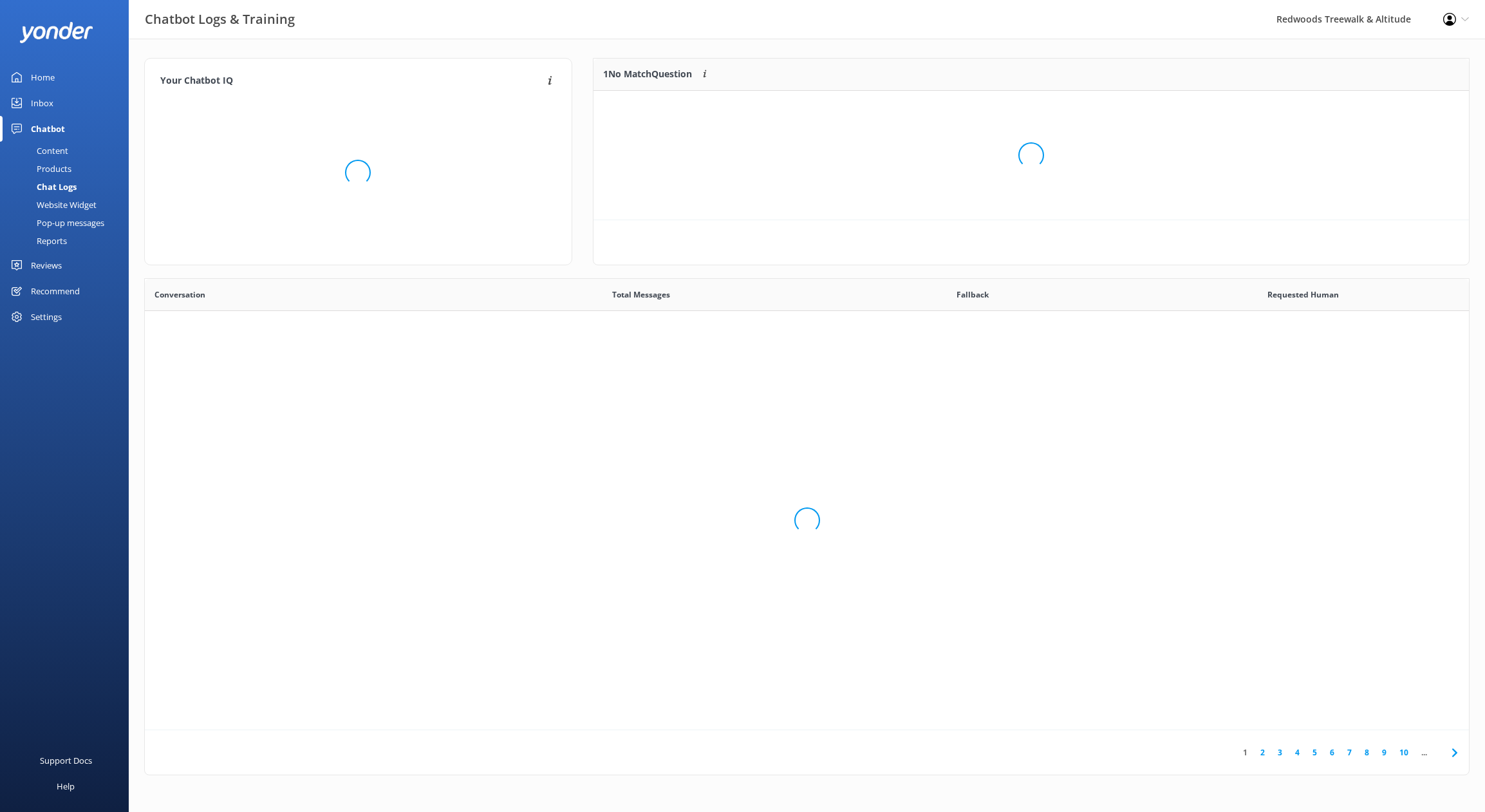
scroll to position [442, 1315]
